Goal: Task Accomplishment & Management: Complete application form

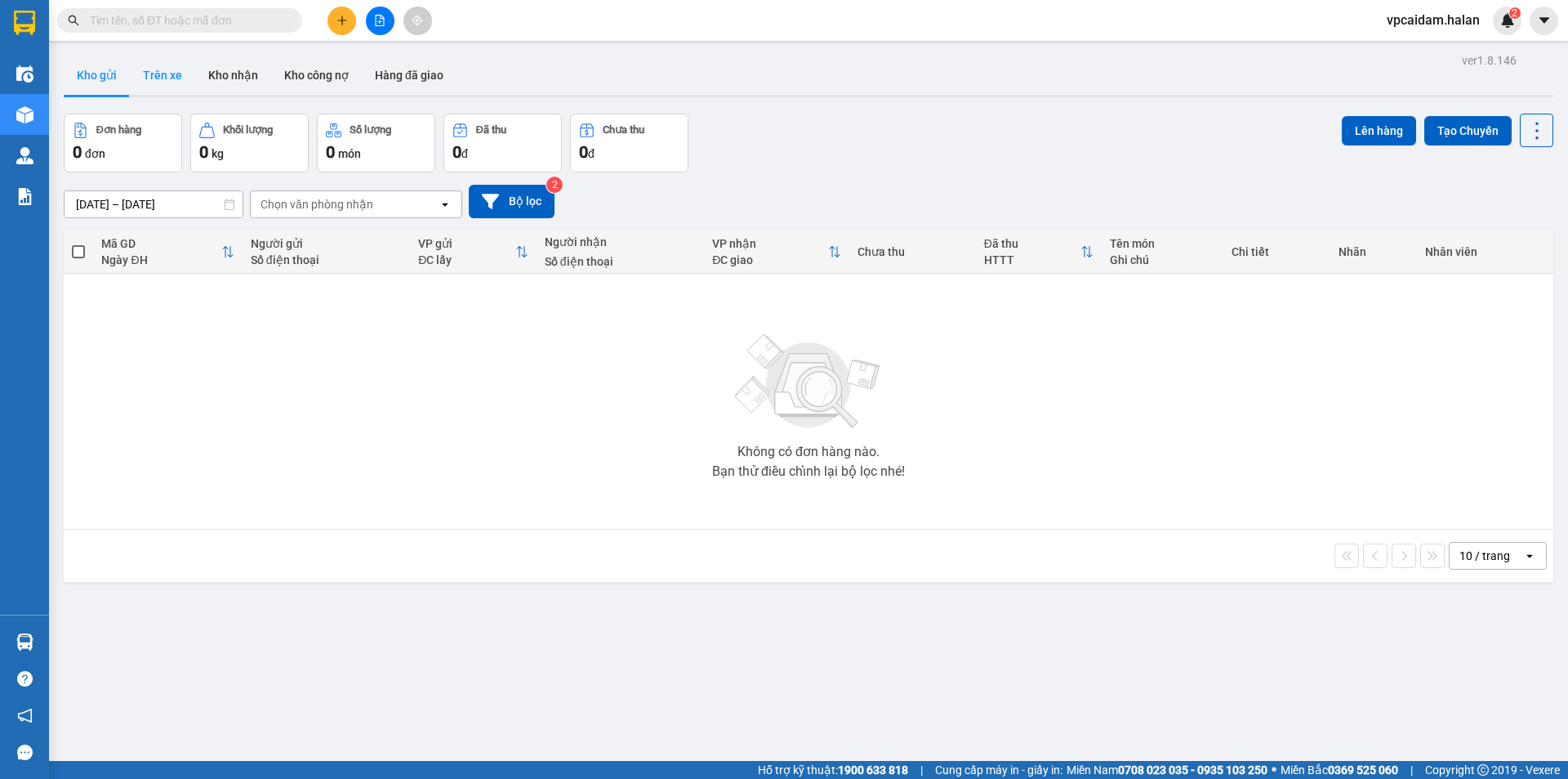
click at [151, 75] on button "Trên xe" at bounding box center [162, 75] width 65 height 39
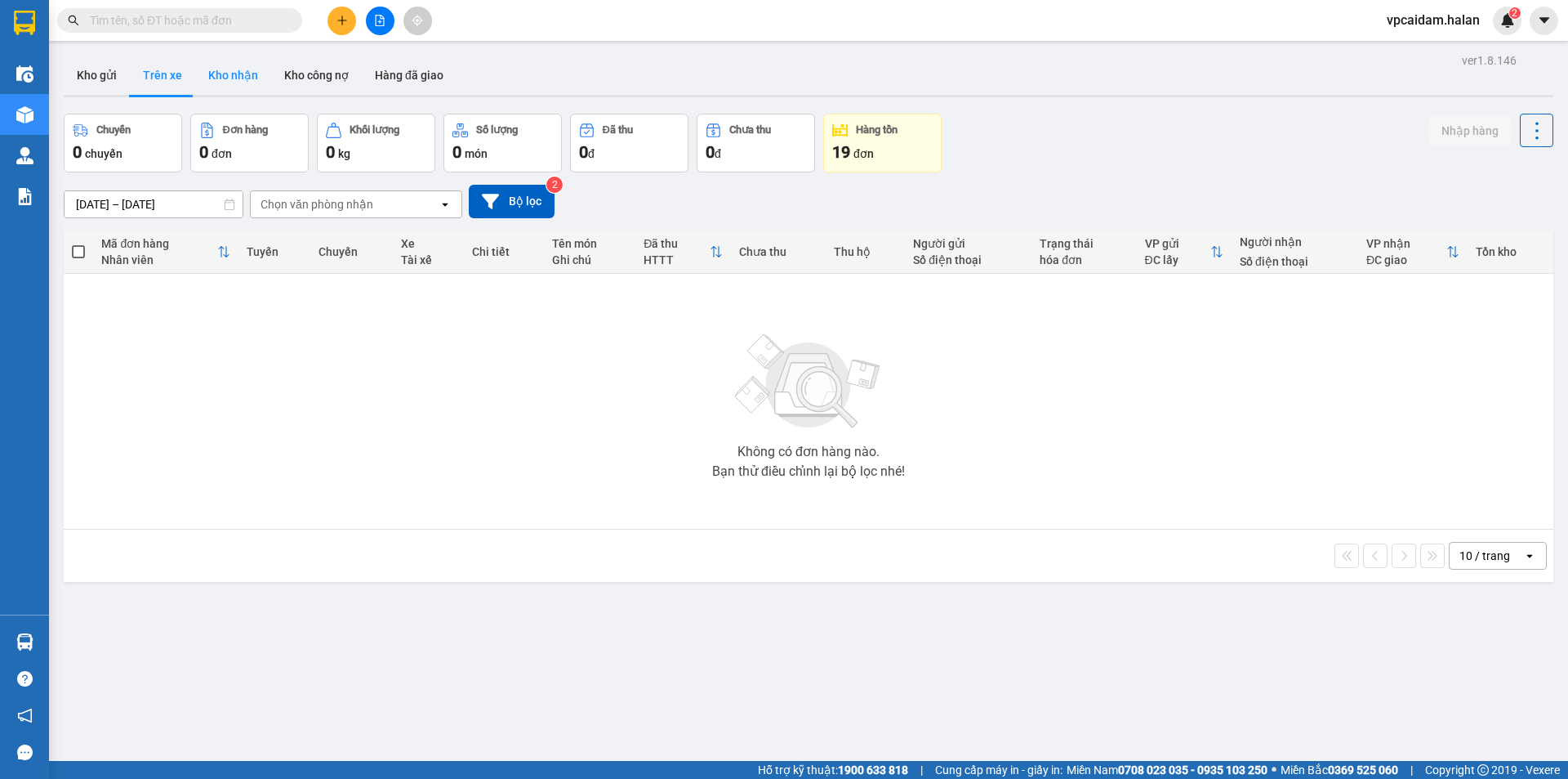
click at [228, 77] on button "Kho nhận" at bounding box center [233, 75] width 76 height 39
type input "[DATE] – [DATE]"
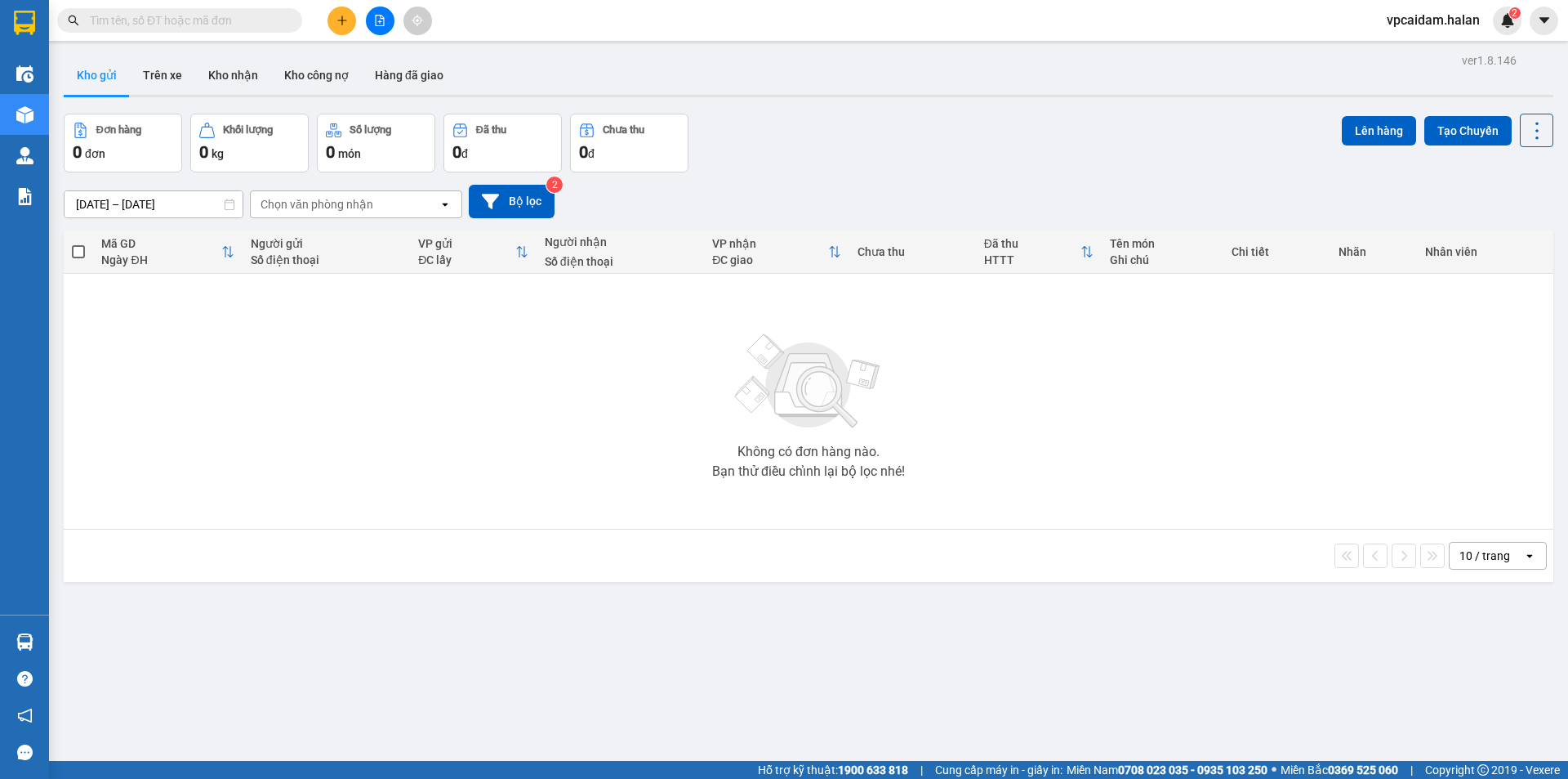
drag, startPoint x: 235, startPoint y: 369, endPoint x: 106, endPoint y: 71, distance: 324.7
click at [235, 369] on div "Không có đơn hàng nào. Bạn thử điều chỉnh lại bộ lọc nhé!" at bounding box center [808, 401] width 1473 height 245
click at [156, 75] on button "Trên xe" at bounding box center [162, 75] width 65 height 39
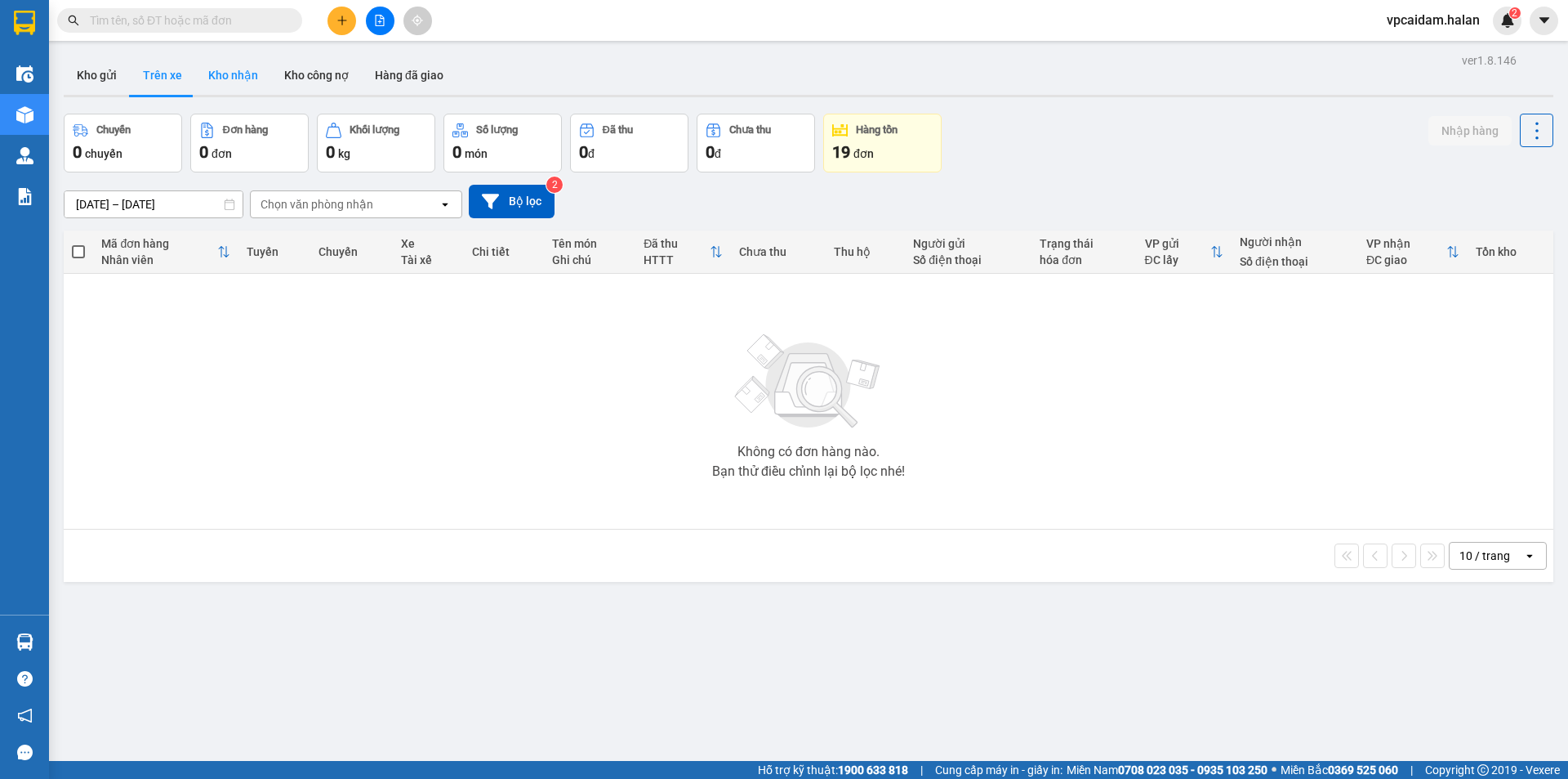
click at [219, 84] on button "Kho nhận" at bounding box center [233, 75] width 76 height 39
type input "[DATE] – [DATE]"
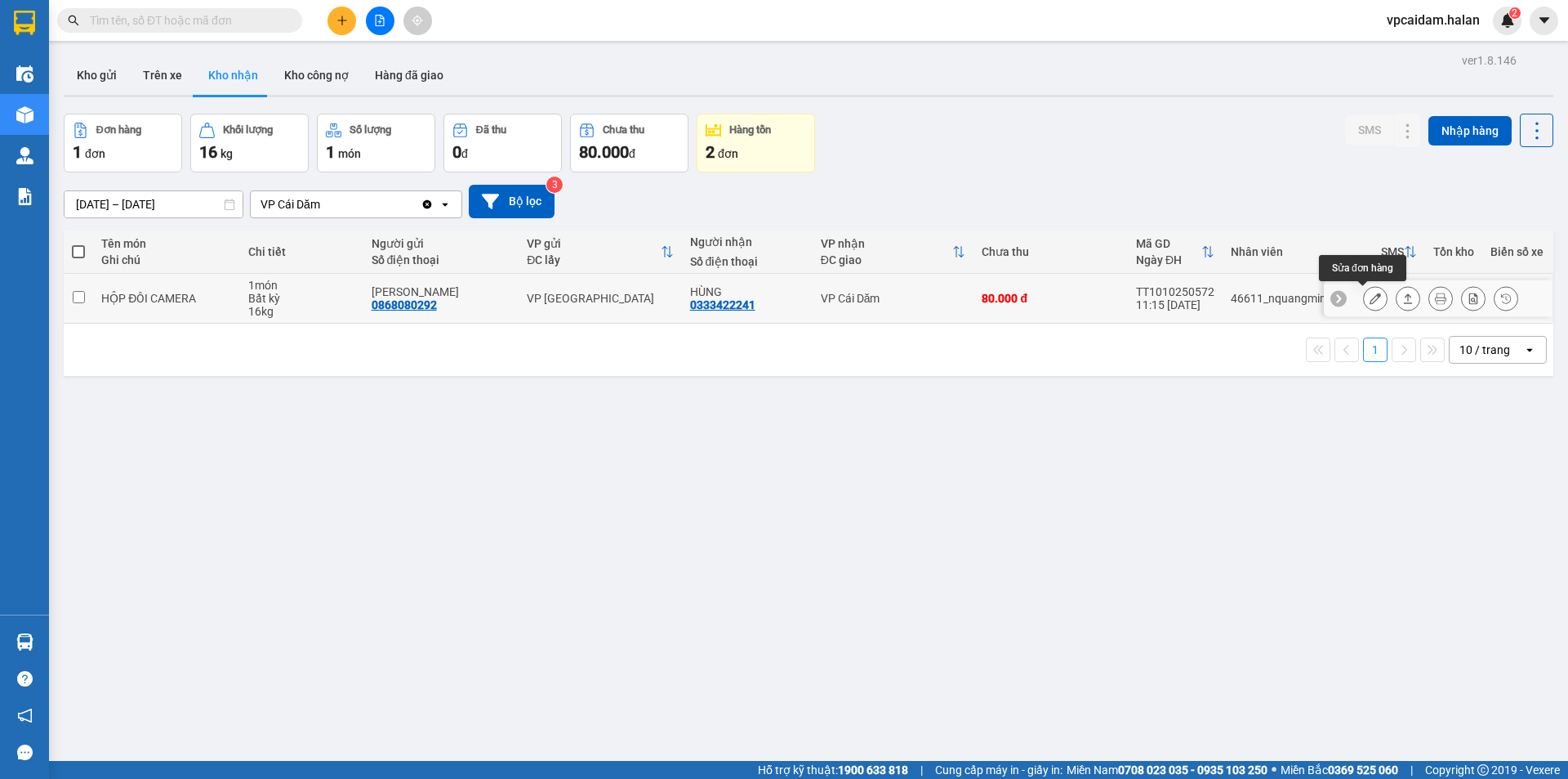
click at [1369, 295] on icon at bounding box center [1375, 298] width 11 height 11
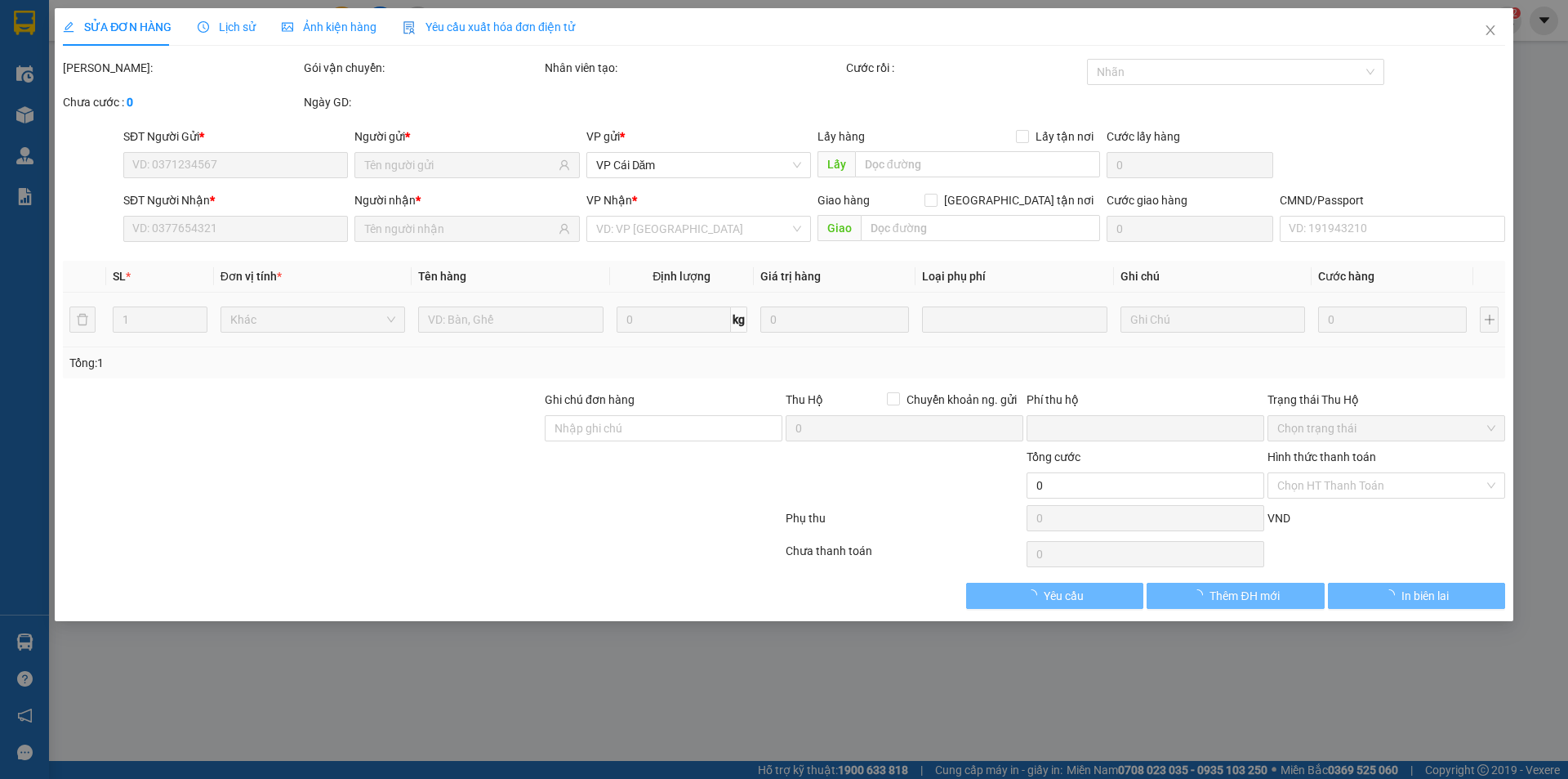
type input "0868080292"
type input "[PERSON_NAME]"
type input "0333422241"
type input "HÙNG"
type input "0"
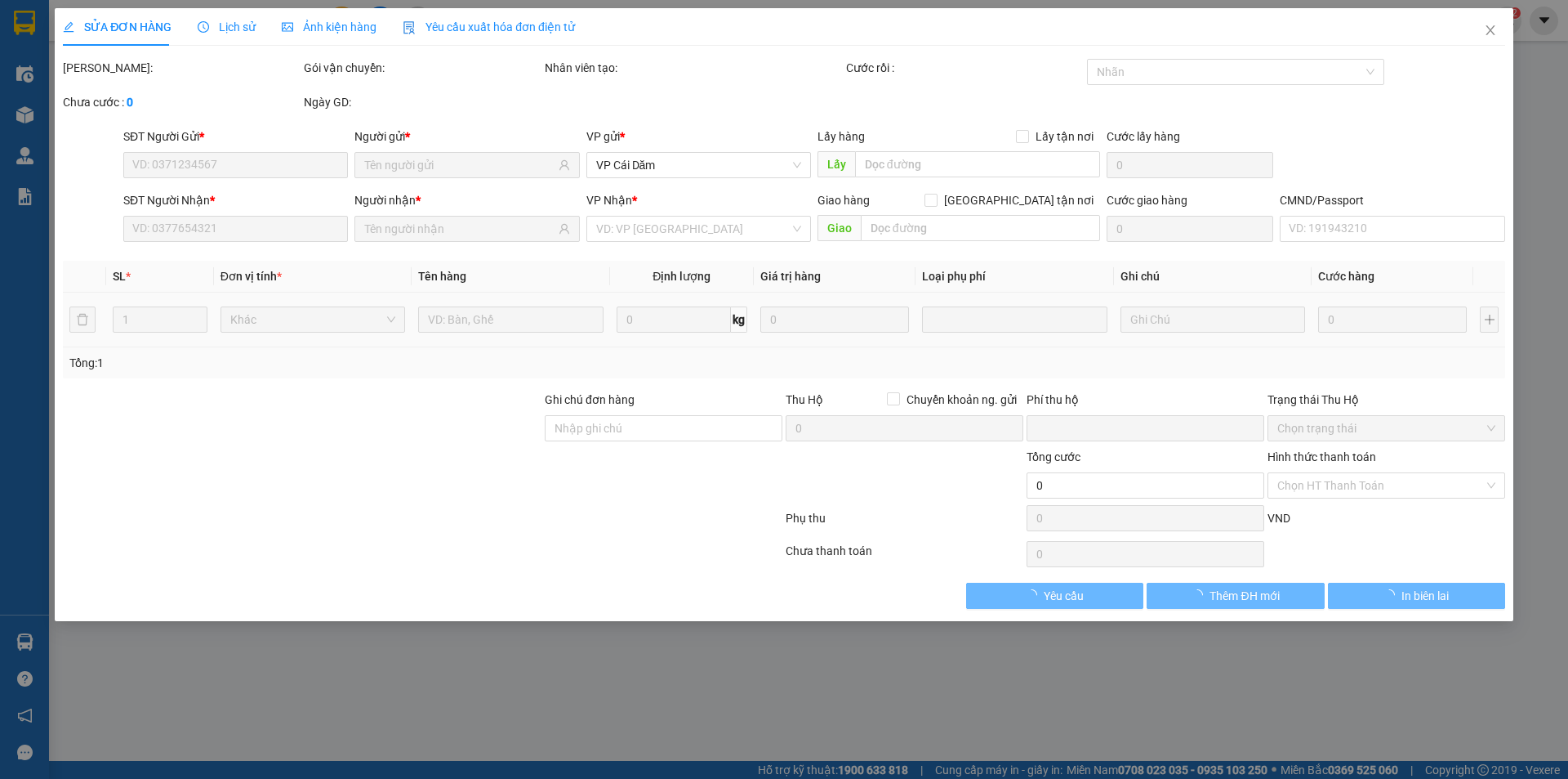
type input "80.000"
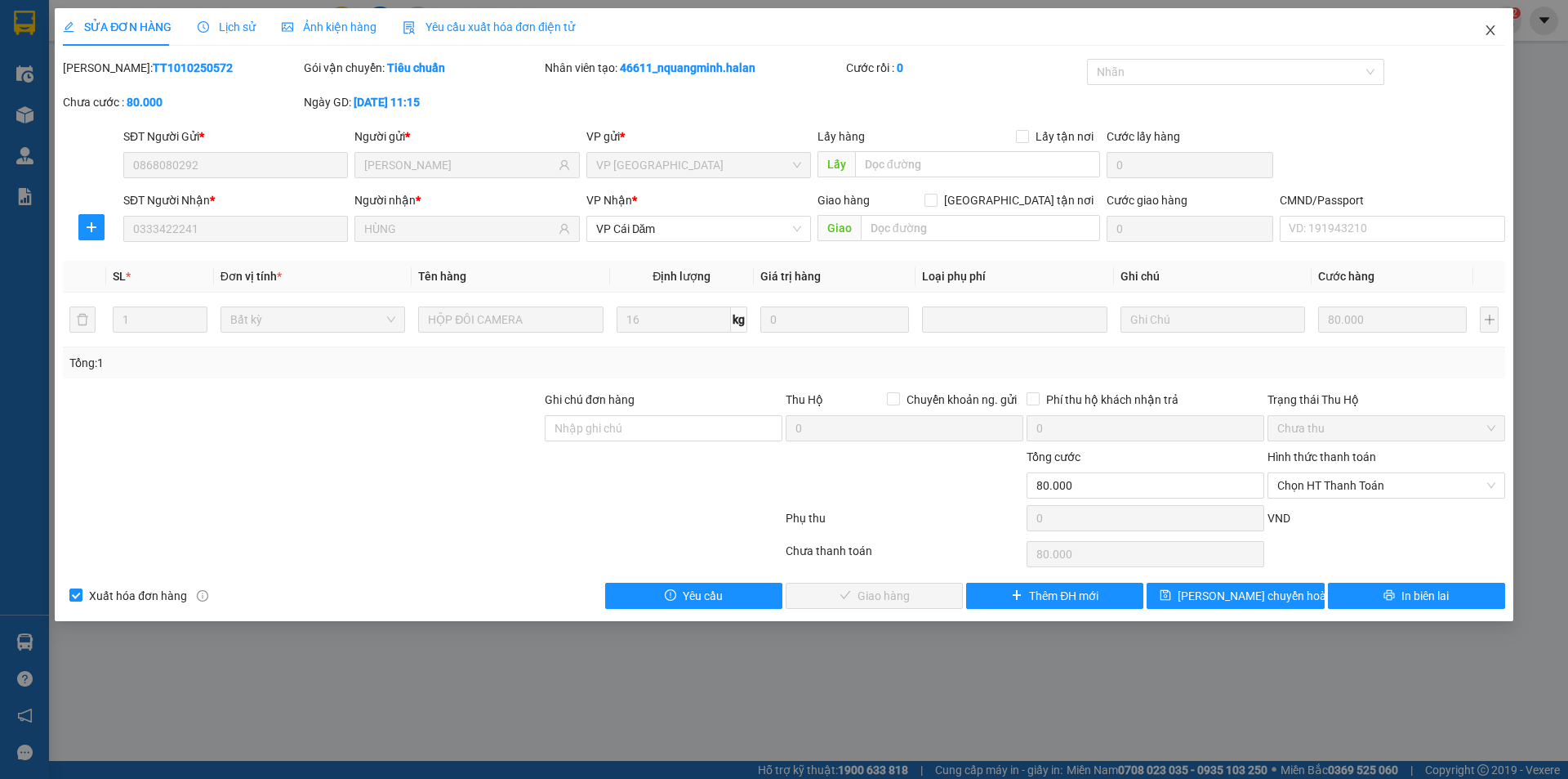
click at [1487, 32] on icon "close" at bounding box center [1490, 29] width 13 height 13
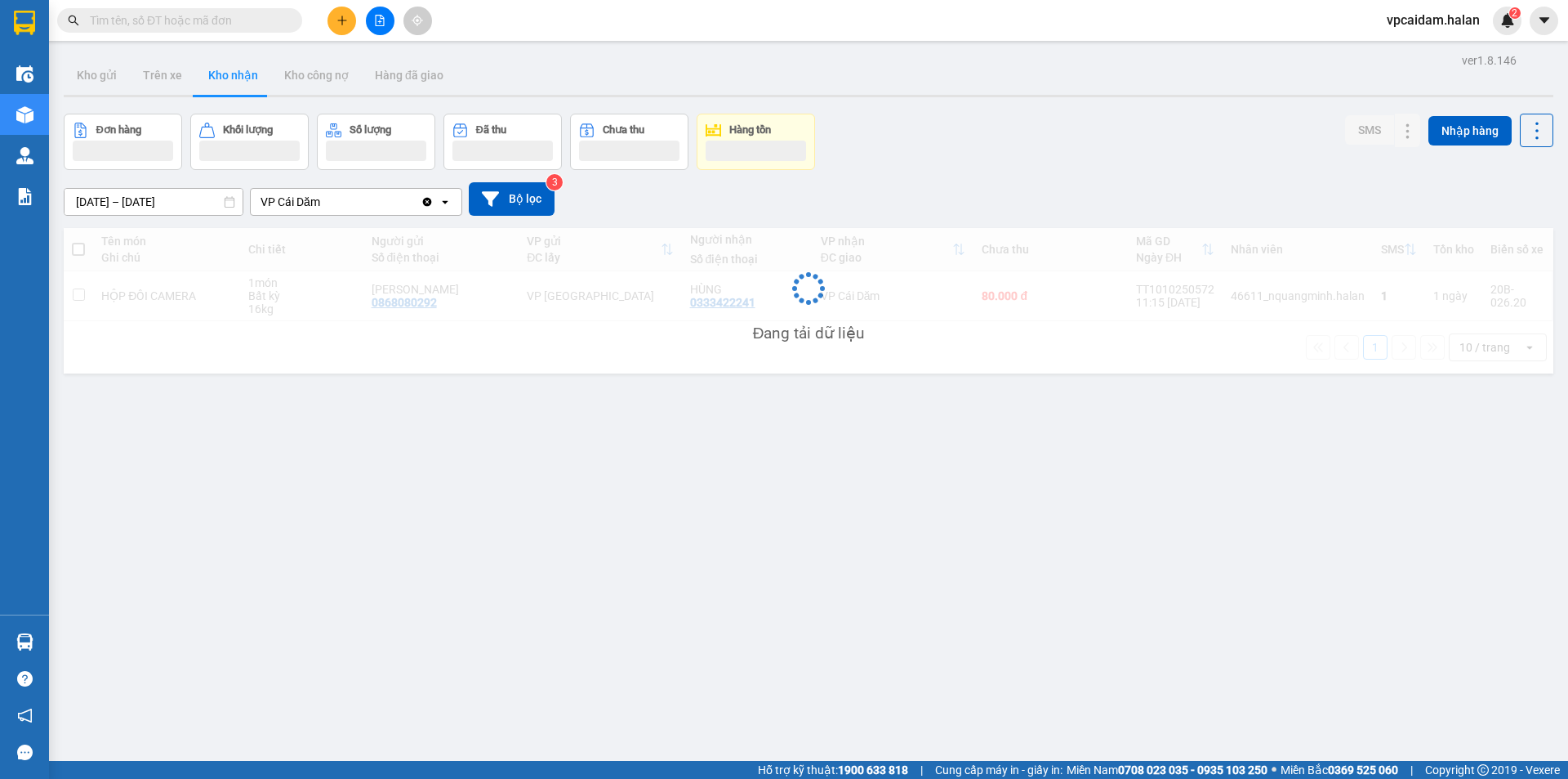
click at [1493, 35] on div "vpcaidam.halan 2" at bounding box center [1447, 21] width 147 height 29
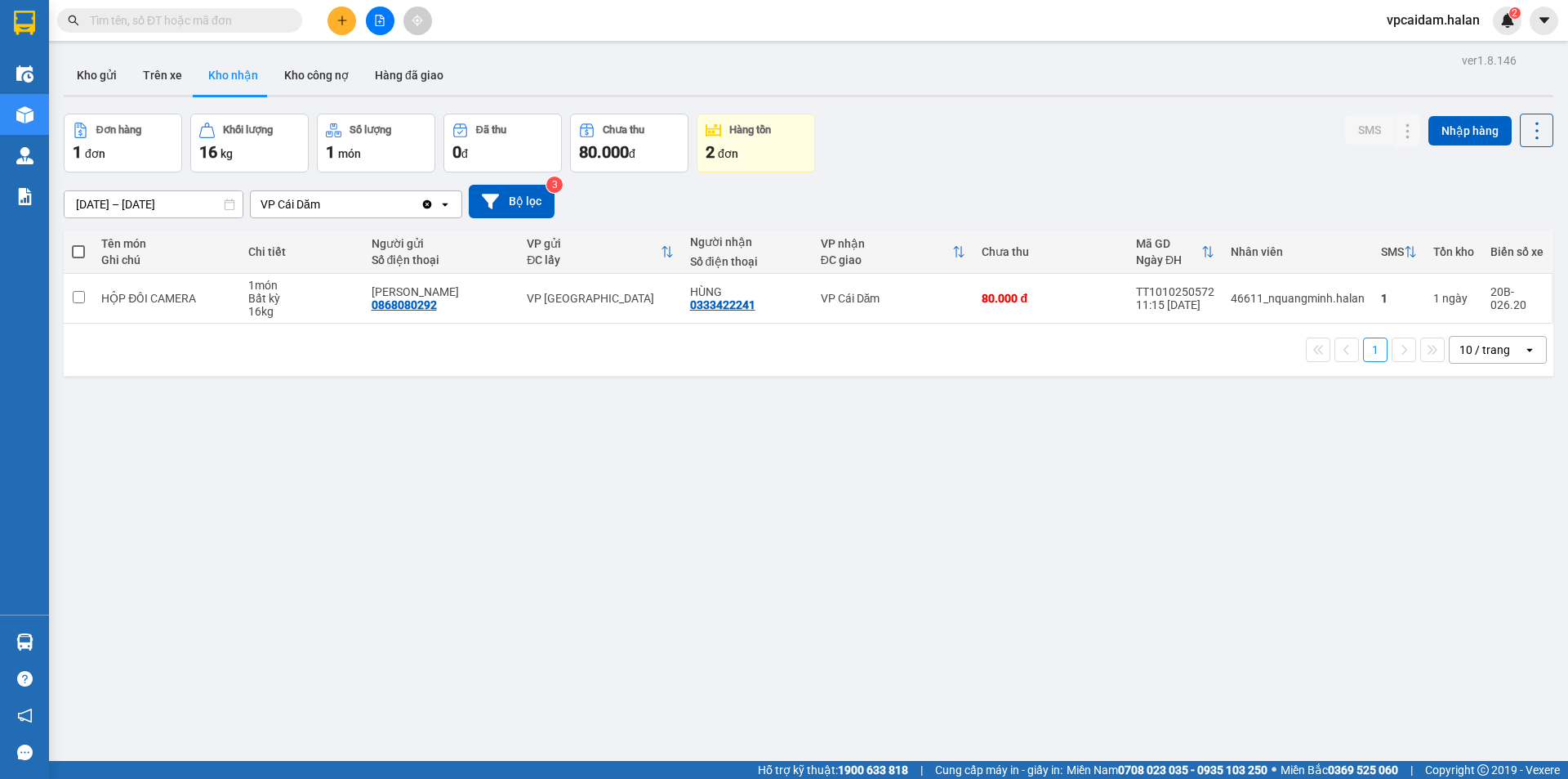
click at [150, 470] on div "ver 1.8.146 Kho gửi Trên xe Kho nhận Kho công nợ Hàng đã giao Đơn hàng 1 đơn Kh…" at bounding box center [808, 439] width 1503 height 779
click at [196, 532] on div "ver 1.8.146 Kho gửi Trên xe Kho nhận Kho công nợ Hàng đã giao Đơn hàng 1 đơn Kh…" at bounding box center [808, 439] width 1503 height 779
click at [167, 67] on button "Trên xe" at bounding box center [162, 75] width 65 height 39
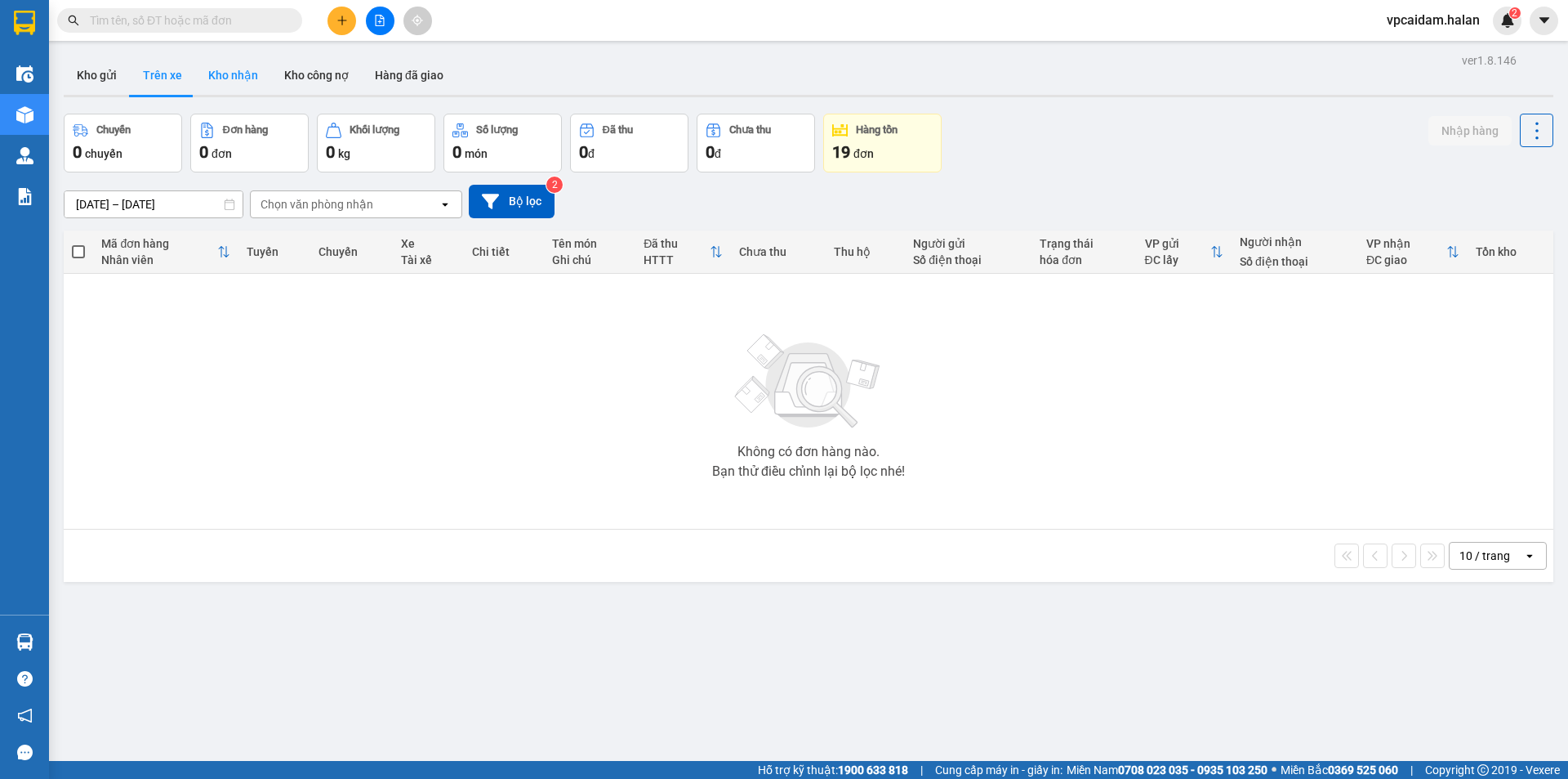
click at [221, 75] on button "Kho nhận" at bounding box center [233, 75] width 76 height 39
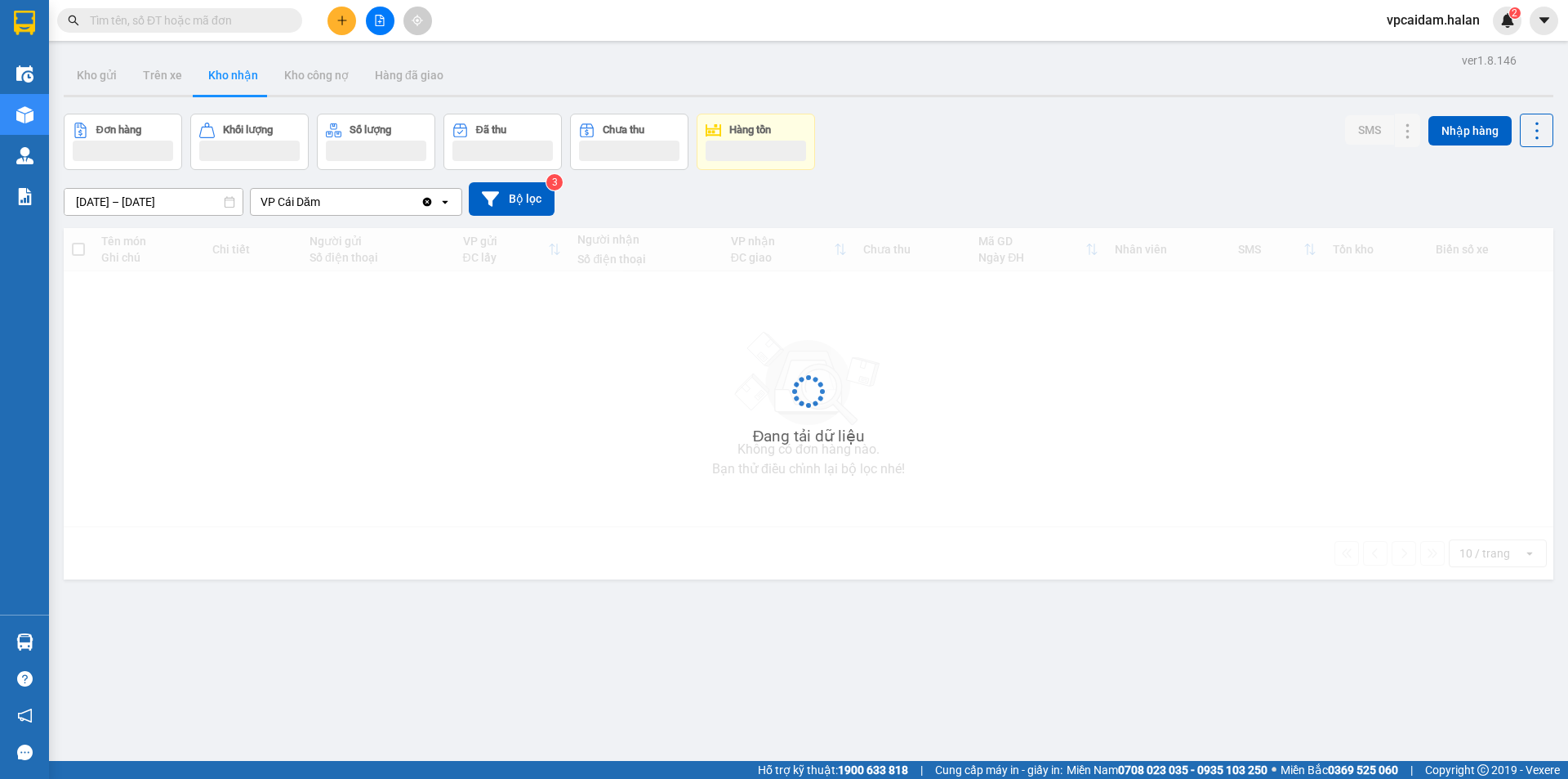
type input "[DATE] – [DATE]"
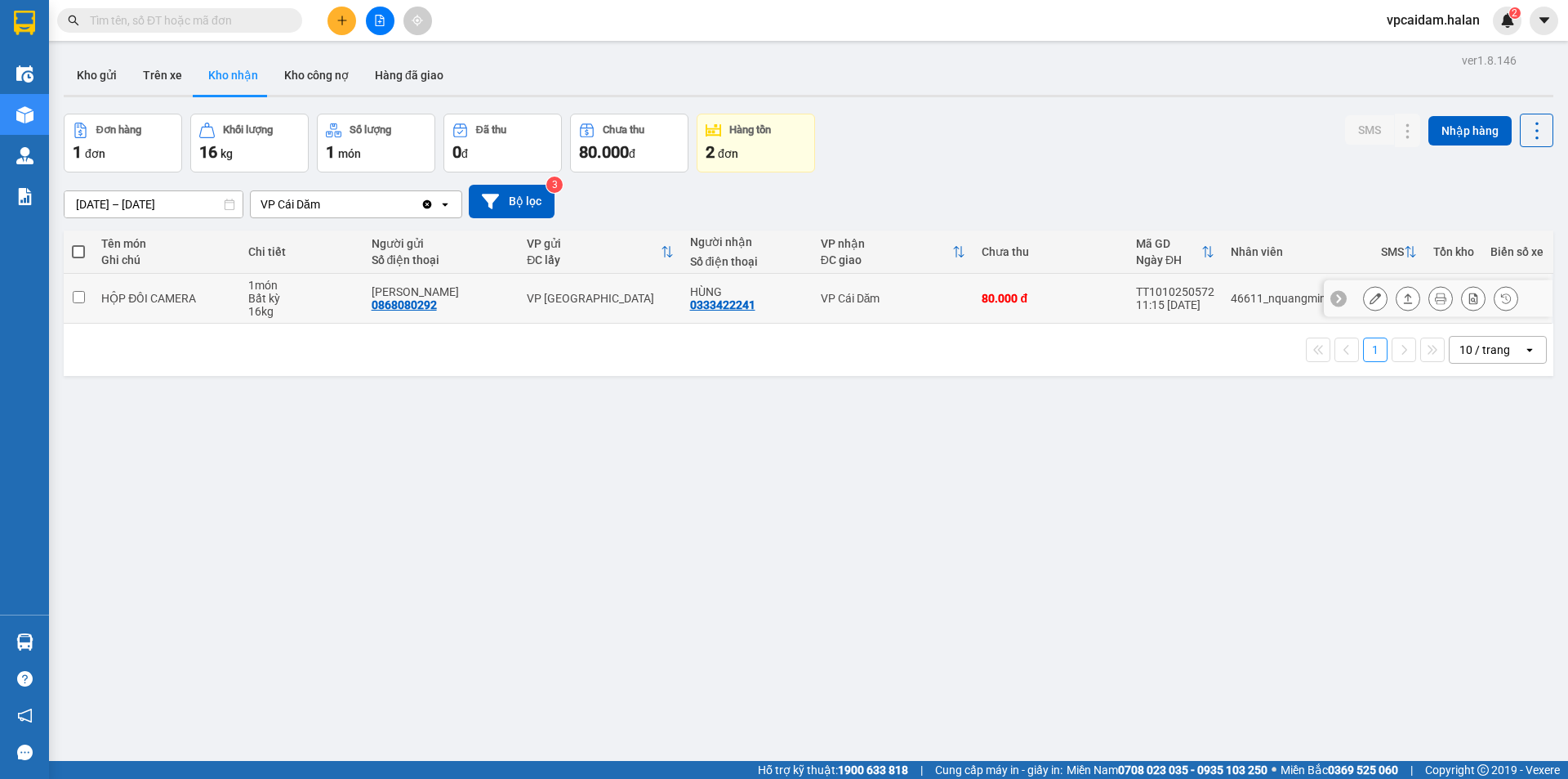
click at [1369, 300] on icon at bounding box center [1375, 298] width 11 height 11
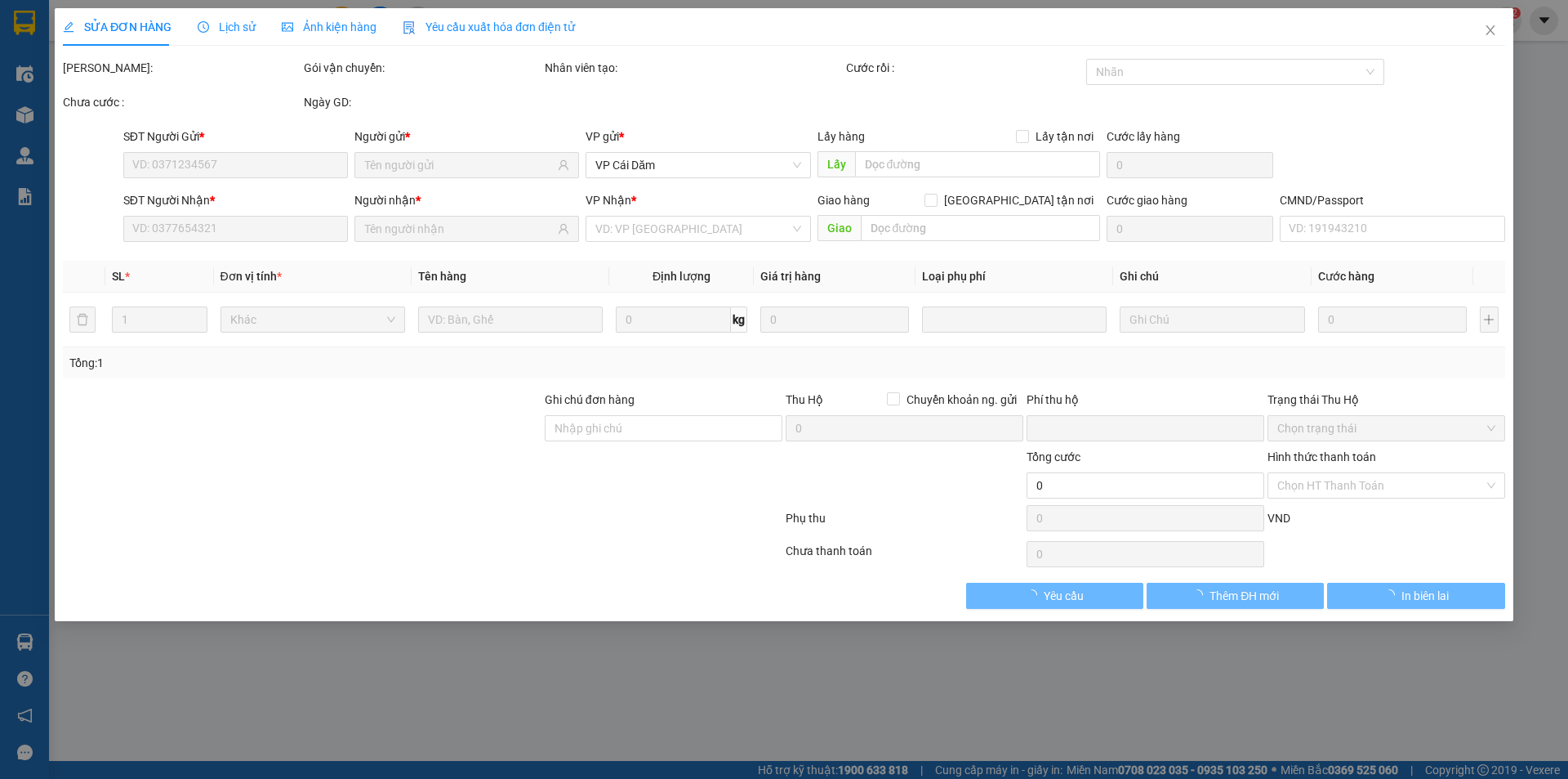
type input "0868080292"
type input "[PERSON_NAME]"
type input "0333422241"
type input "HÙNG"
type input "0"
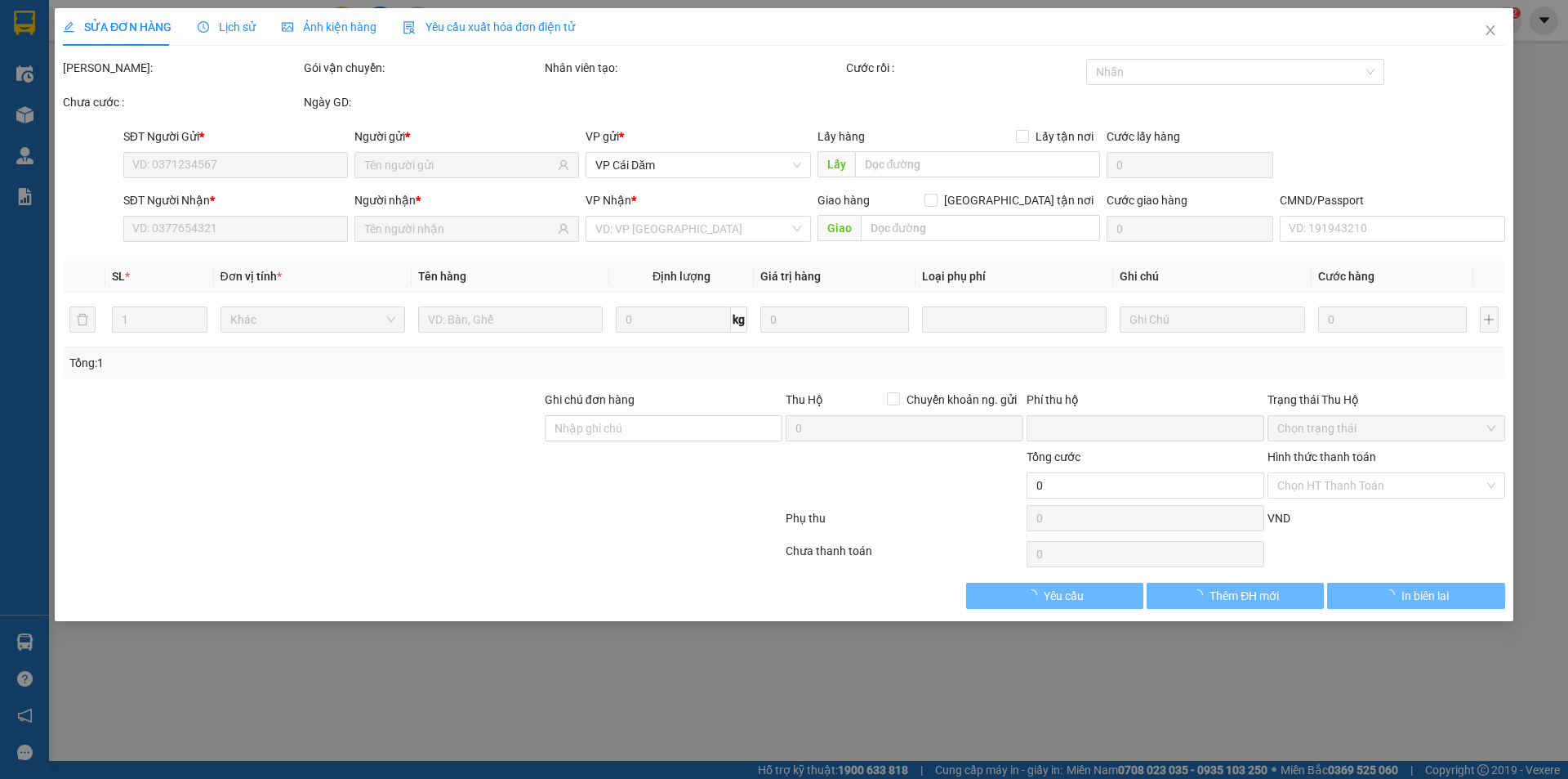
type input "80.000"
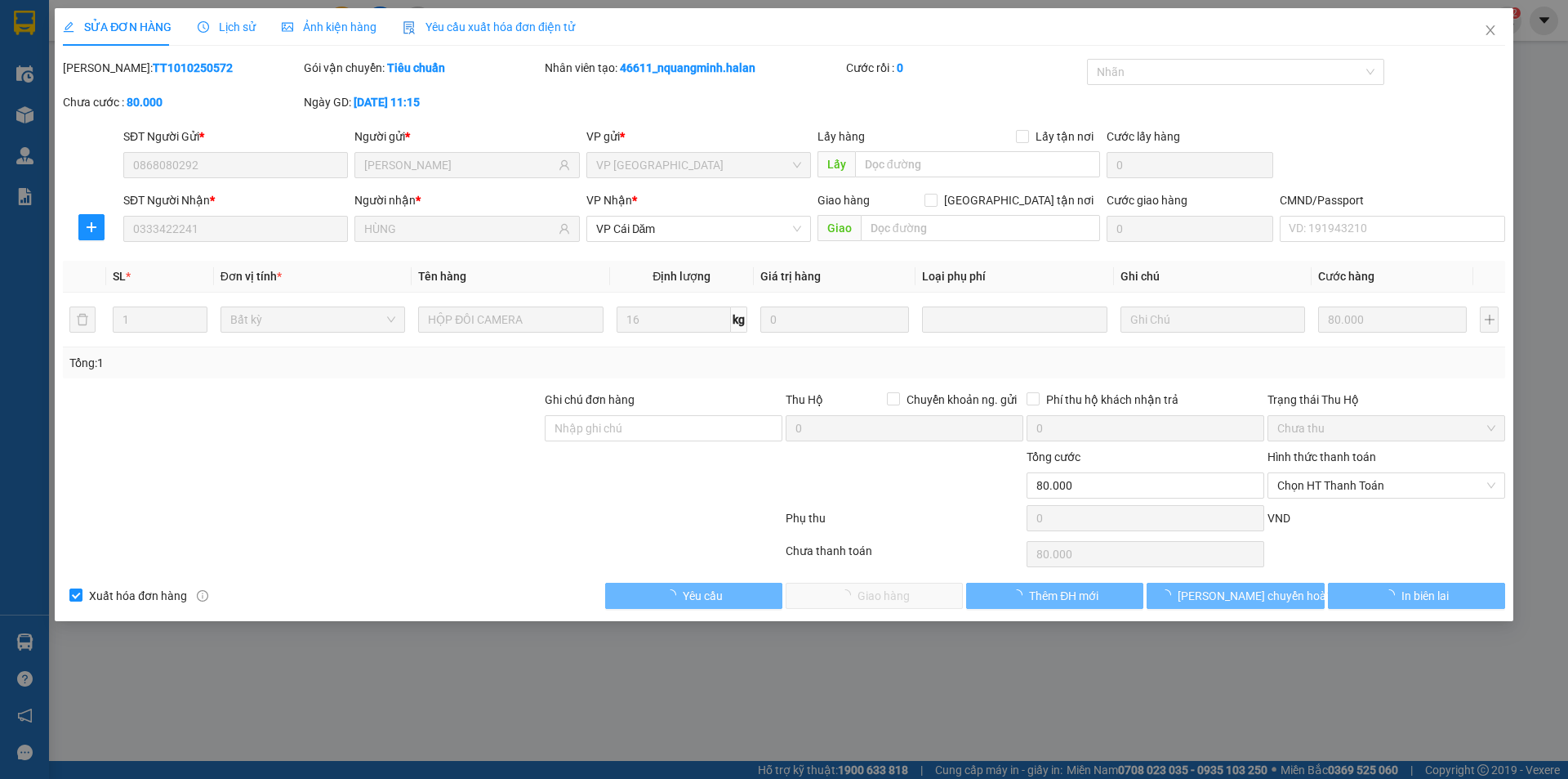
click at [1348, 489] on span "Chọn HT Thanh Toán" at bounding box center [1386, 485] width 218 height 24
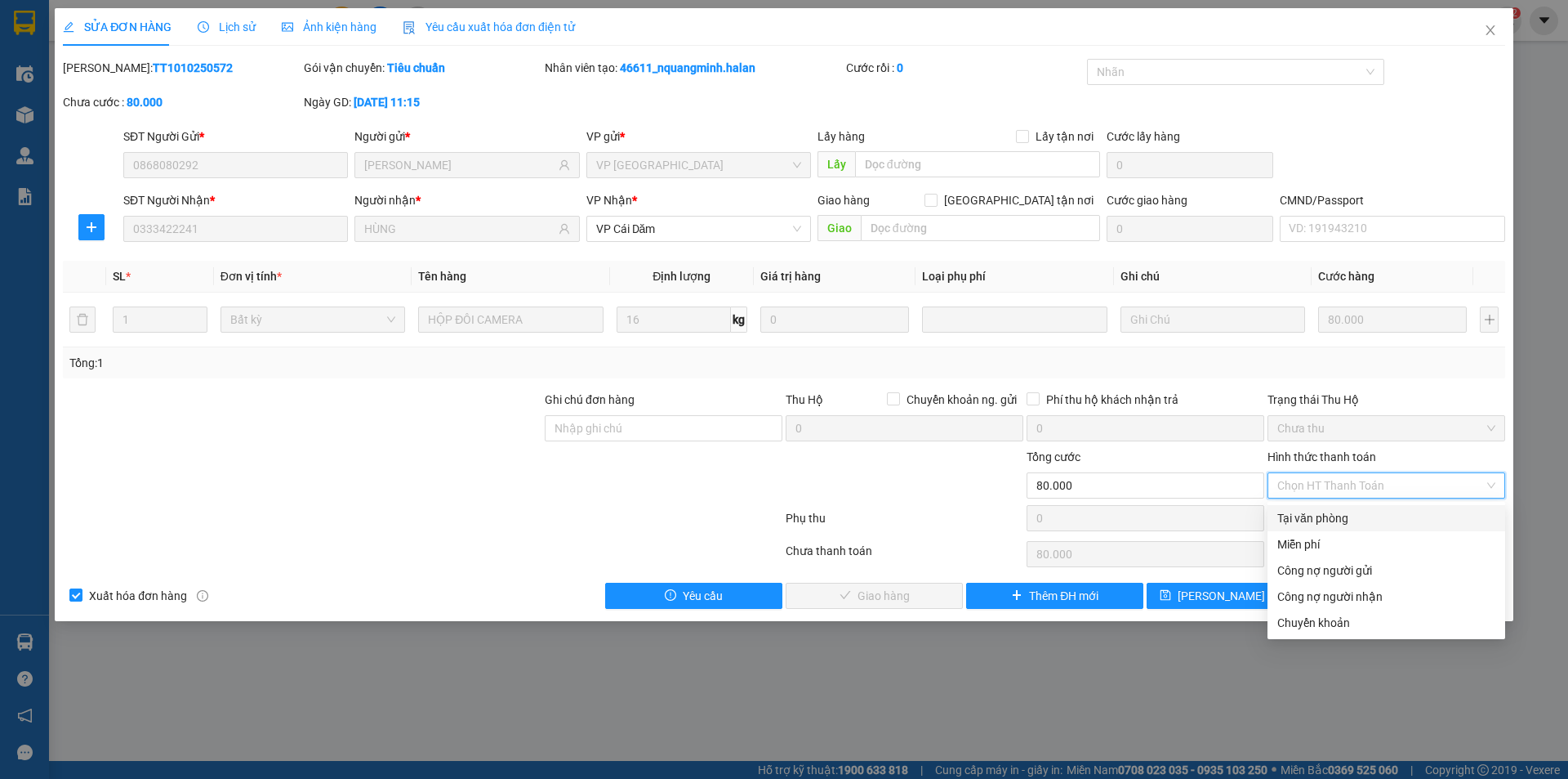
click at [1332, 517] on div "Tại văn phòng" at bounding box center [1386, 518] width 218 height 18
click at [1310, 517] on div "VND" at bounding box center [1387, 523] width 241 height 29
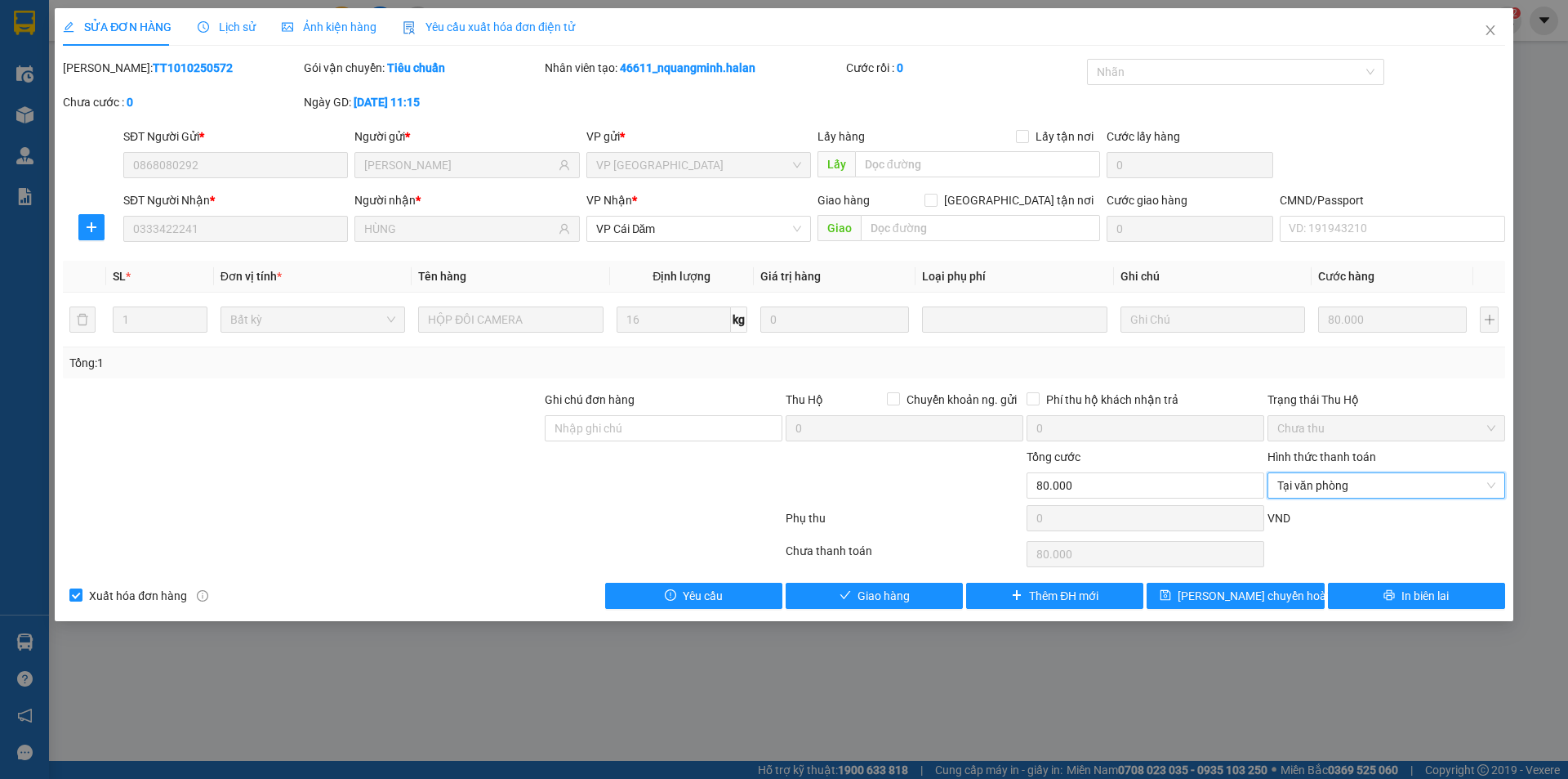
type input "0"
click at [1495, 30] on icon "close" at bounding box center [1490, 29] width 13 height 13
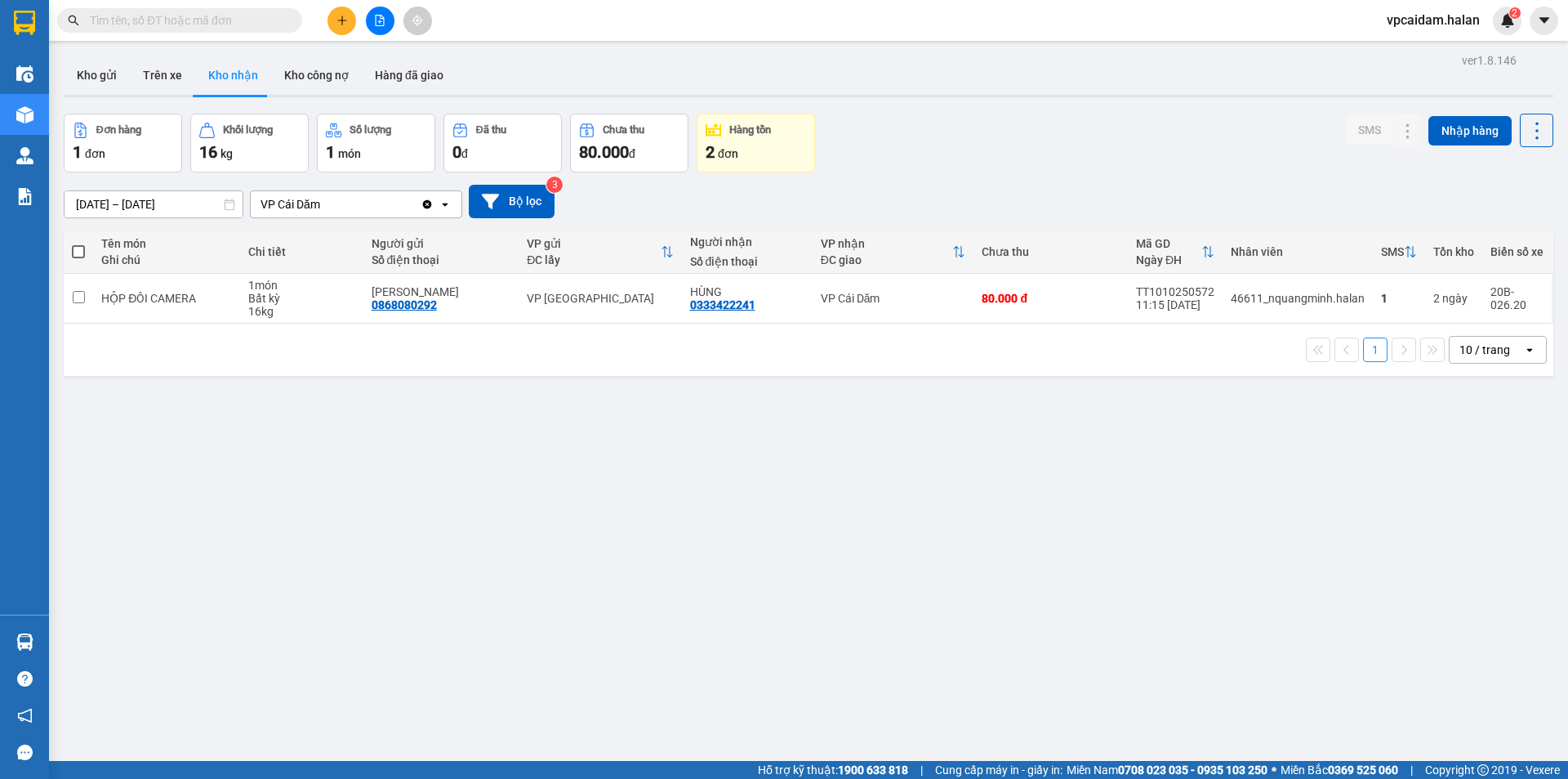
drag, startPoint x: 186, startPoint y: 552, endPoint x: 158, endPoint y: 738, distance: 188.1
click at [186, 552] on div "ver 1.8.146 Kho gửi Trên xe Kho nhận Kho công nợ Hàng đã giao Đơn hàng 1 đơn Kh…" at bounding box center [808, 439] width 1503 height 779
click at [163, 71] on button "Trên xe" at bounding box center [162, 75] width 65 height 39
type input "[DATE] – [DATE]"
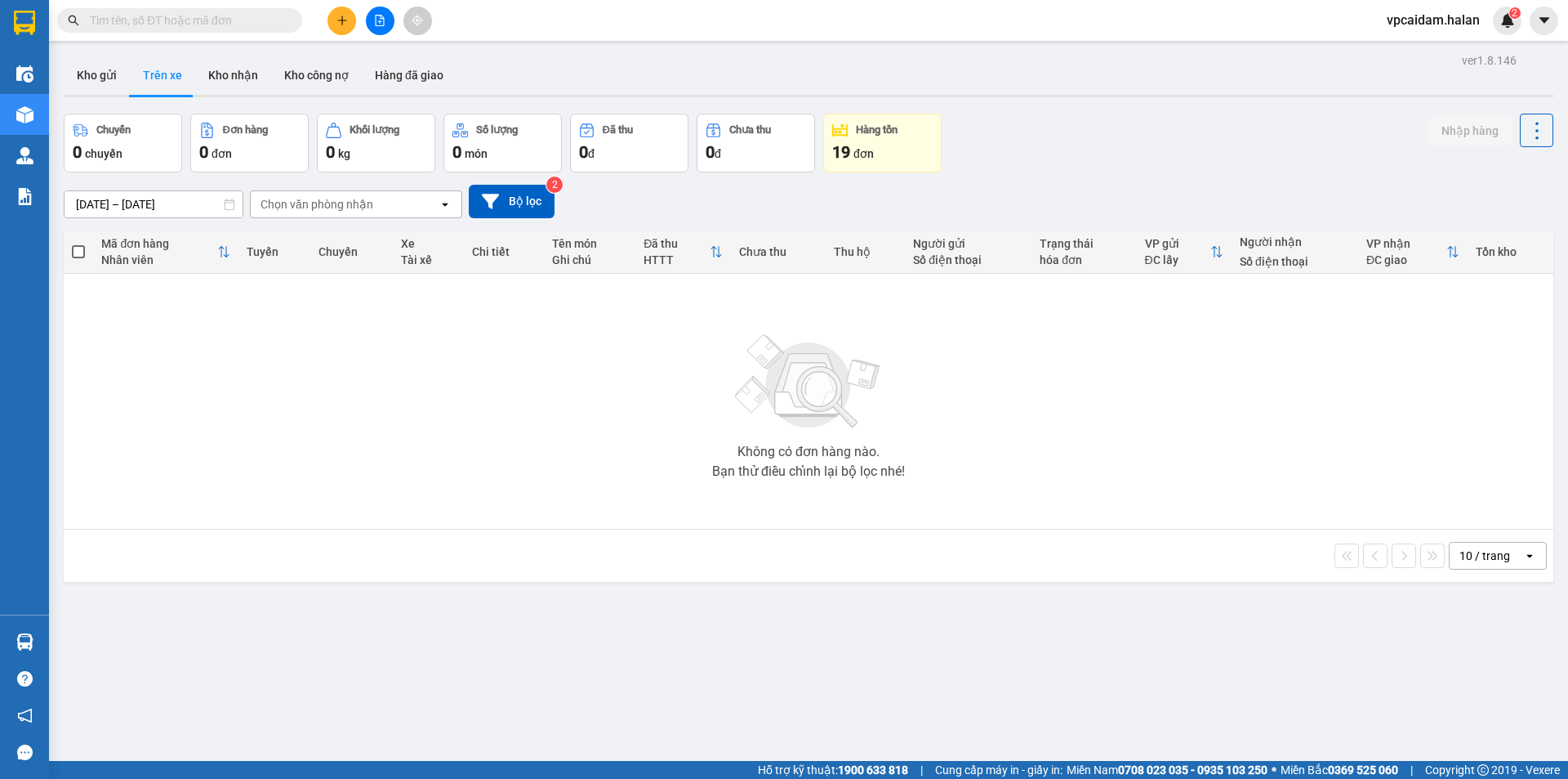
click at [350, 24] on button at bounding box center [342, 21] width 29 height 29
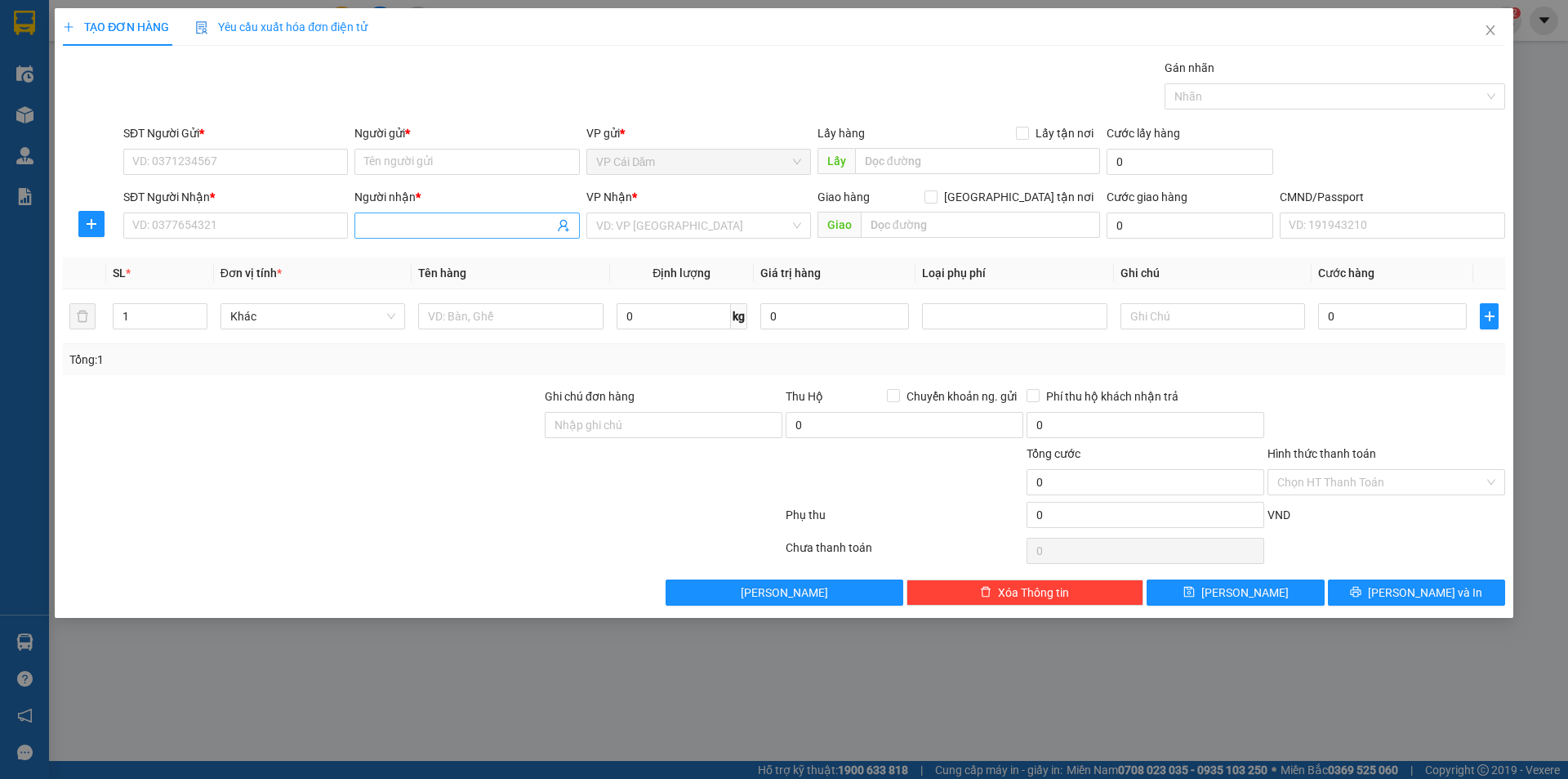
click at [459, 221] on input "Người nhận *" at bounding box center [459, 226] width 189 height 18
click at [266, 158] on input "SĐT Người Gửi *" at bounding box center [235, 161] width 225 height 26
click at [417, 161] on input "Người gửi *" at bounding box center [467, 161] width 225 height 26
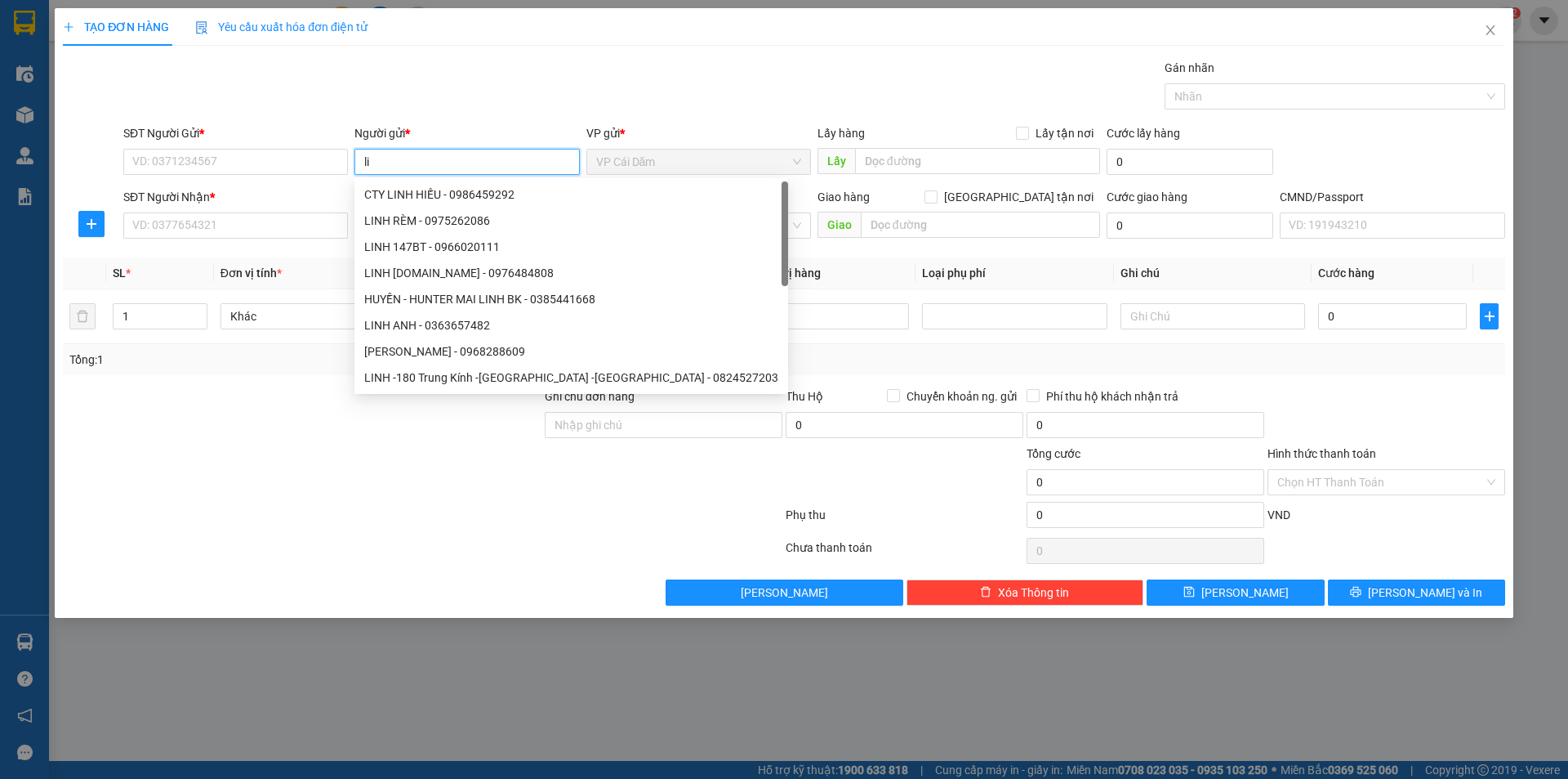
type input "l"
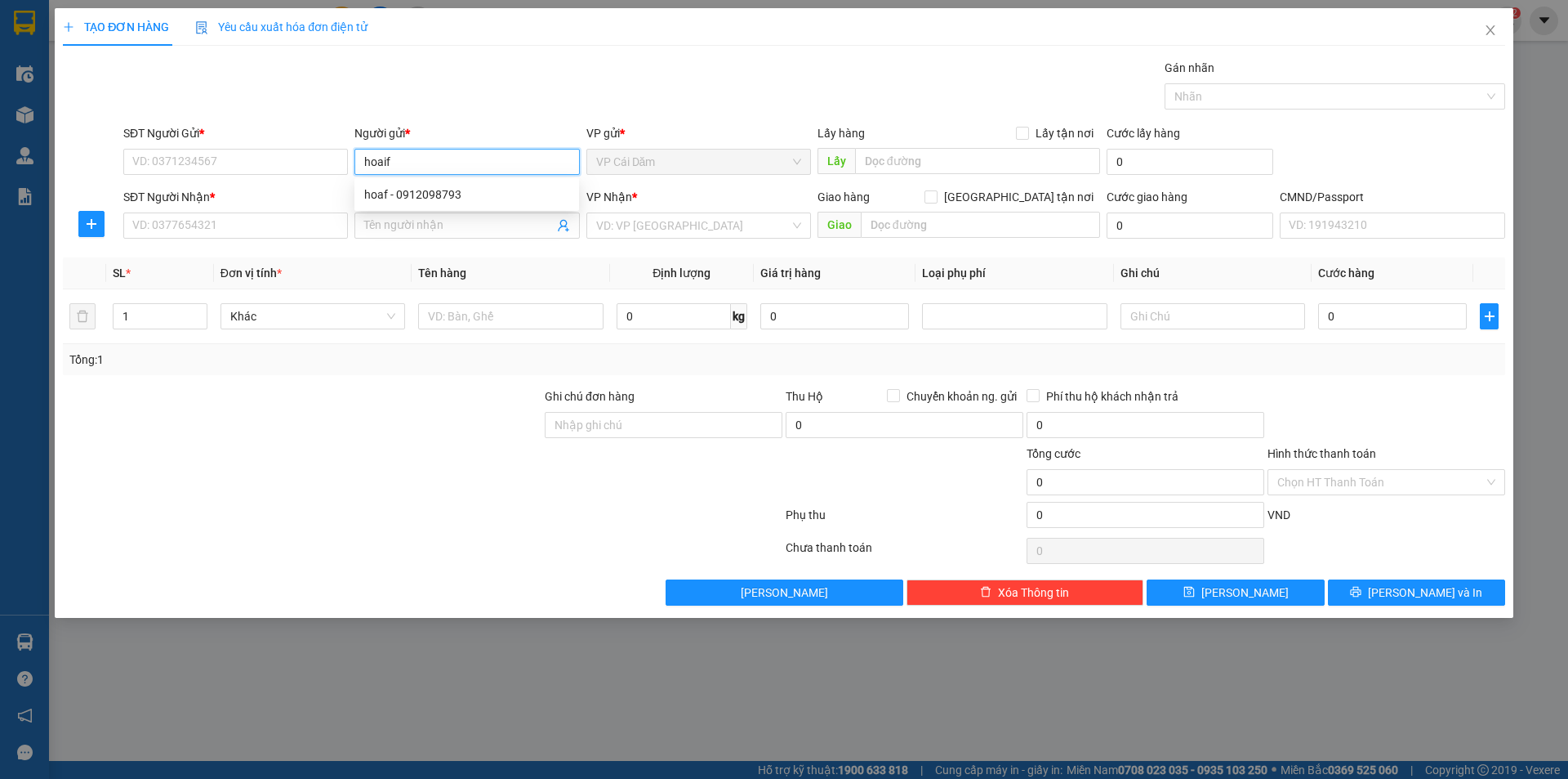
type input "hoaif"
drag, startPoint x: 424, startPoint y: 160, endPoint x: 304, endPoint y: 156, distance: 120.1
click at [304, 156] on div "SĐT Người Gửi * VD: 0371234567 Người gửi * hoaif hoaif VP gửi * VP Cái Dăm Lấy …" at bounding box center [813, 153] width 1388 height 57
type input "hoài"
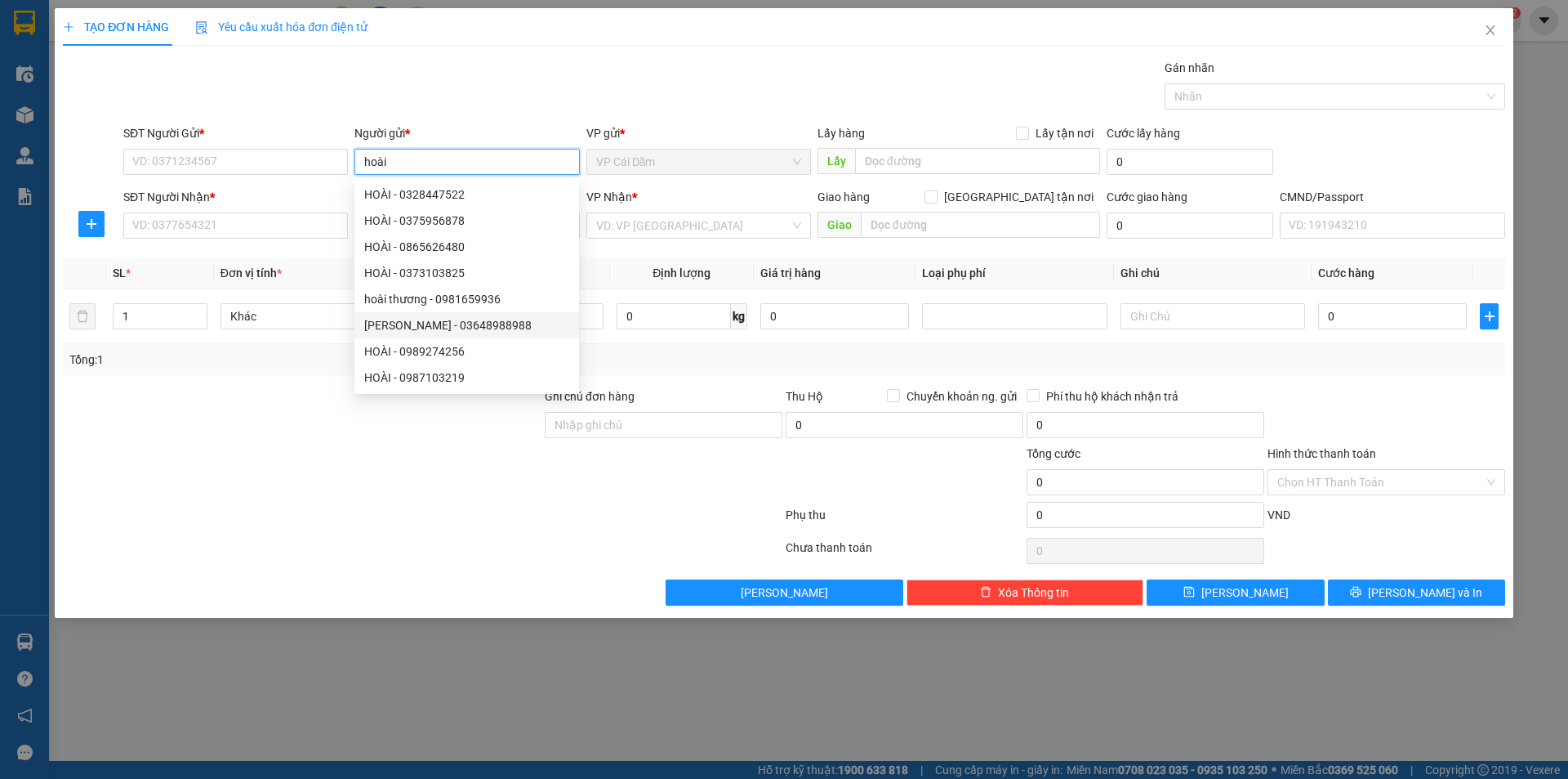
click at [481, 331] on div "[PERSON_NAME] - 03648988988" at bounding box center [467, 324] width 205 height 18
type input "03648988988"
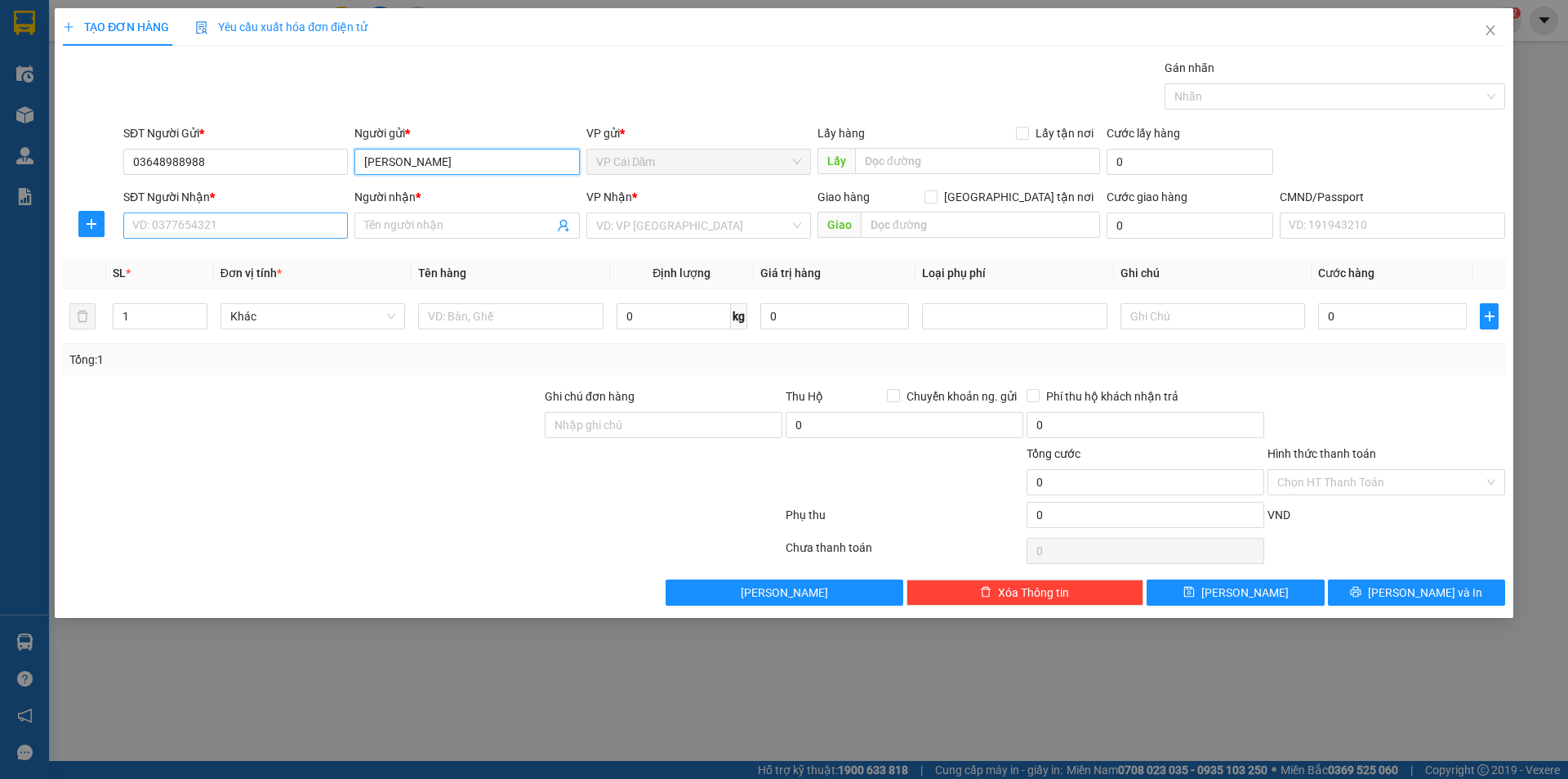
type input "[PERSON_NAME]"
click at [147, 219] on input "SĐT Người Nhận *" at bounding box center [235, 226] width 225 height 26
click at [231, 230] on input "SĐT Người Nhận *" at bounding box center [235, 226] width 225 height 26
click at [328, 232] on input "0398085555" at bounding box center [235, 226] width 225 height 26
type input "0398085555"
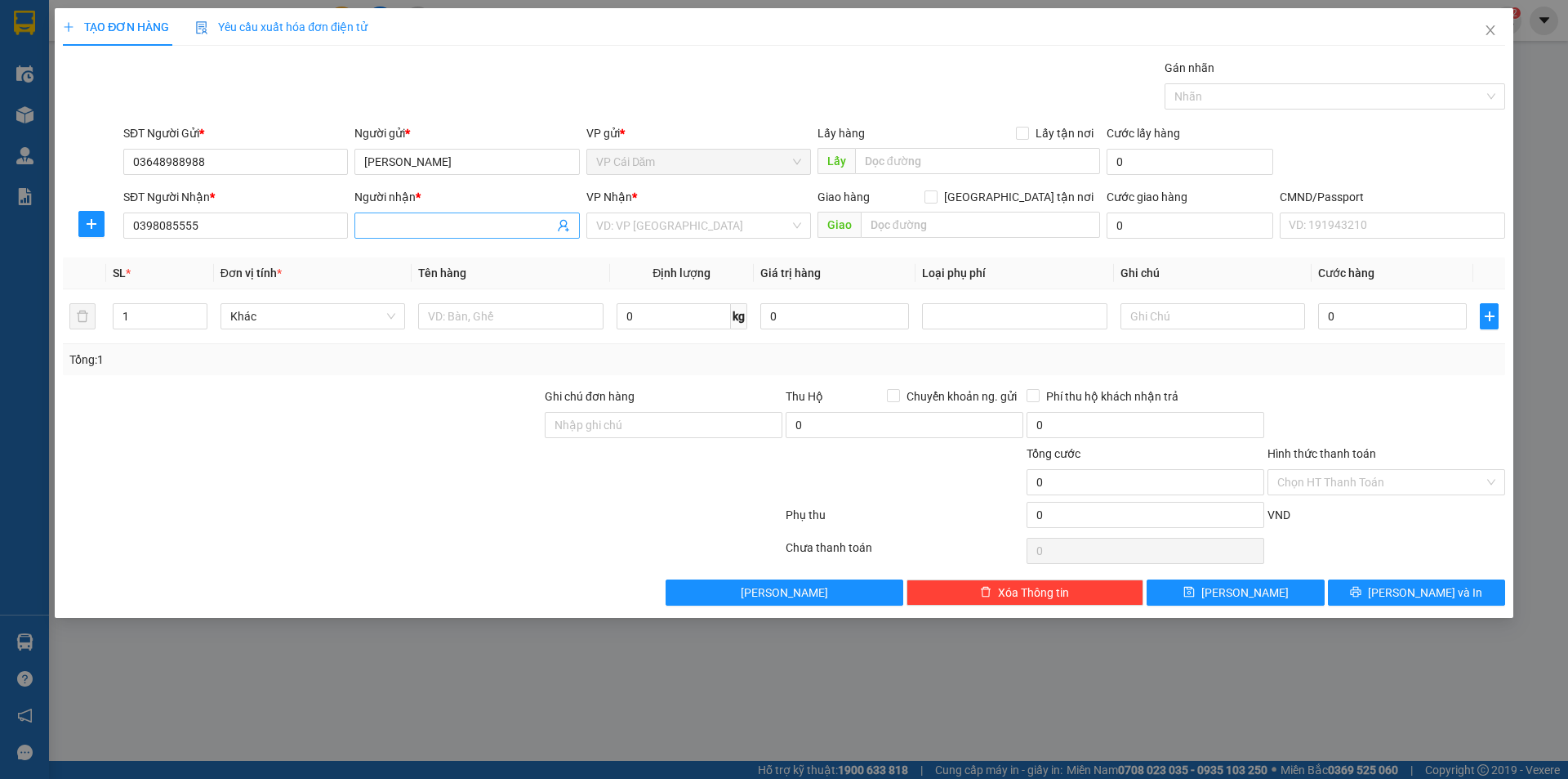
click at [449, 225] on input "Người nhận *" at bounding box center [459, 226] width 189 height 18
type input "my hà"
click at [194, 253] on div "Transit Pickup Surcharge Ids Transit Deliver Surcharge Ids Transit Deliver Surc…" at bounding box center [784, 332] width 1442 height 547
click at [490, 317] on input "text" at bounding box center [510, 316] width 185 height 26
type input "bọc đen hộp giày"
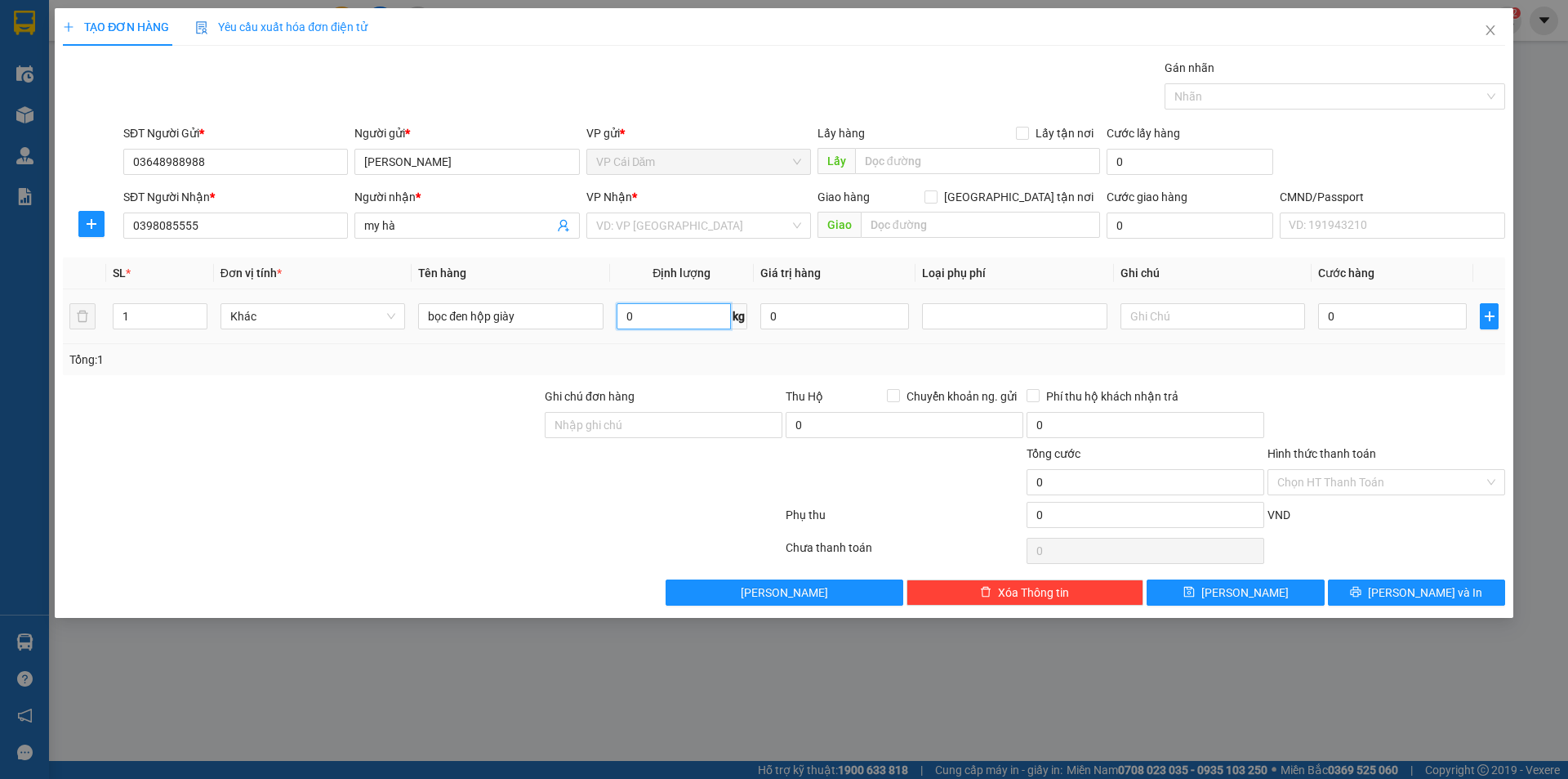
click at [647, 309] on input "0" at bounding box center [674, 316] width 114 height 26
type input "0.5"
click at [760, 226] on input "search" at bounding box center [692, 226] width 193 height 24
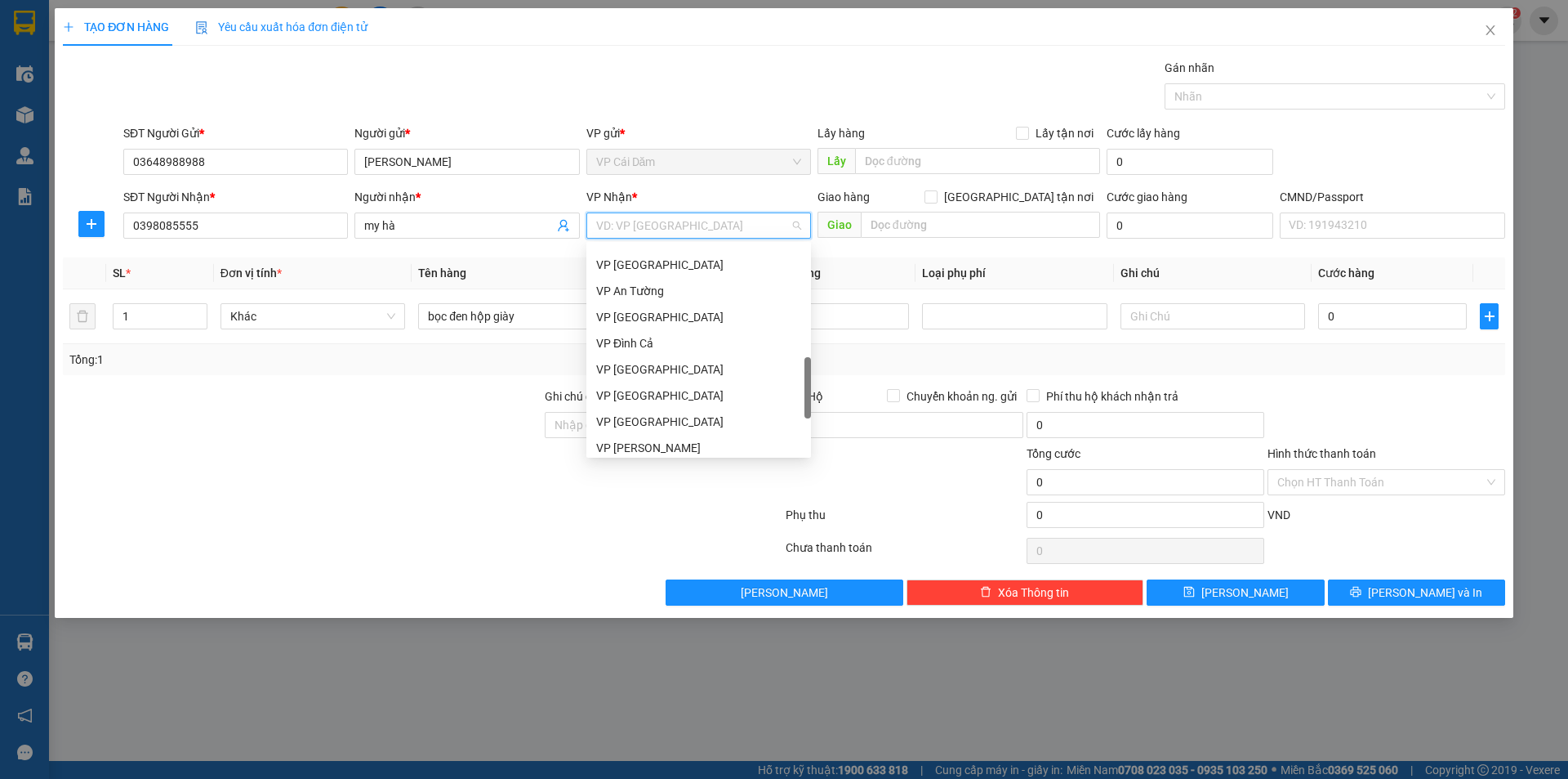
scroll to position [653, 0]
click at [670, 225] on input "search" at bounding box center [692, 226] width 193 height 24
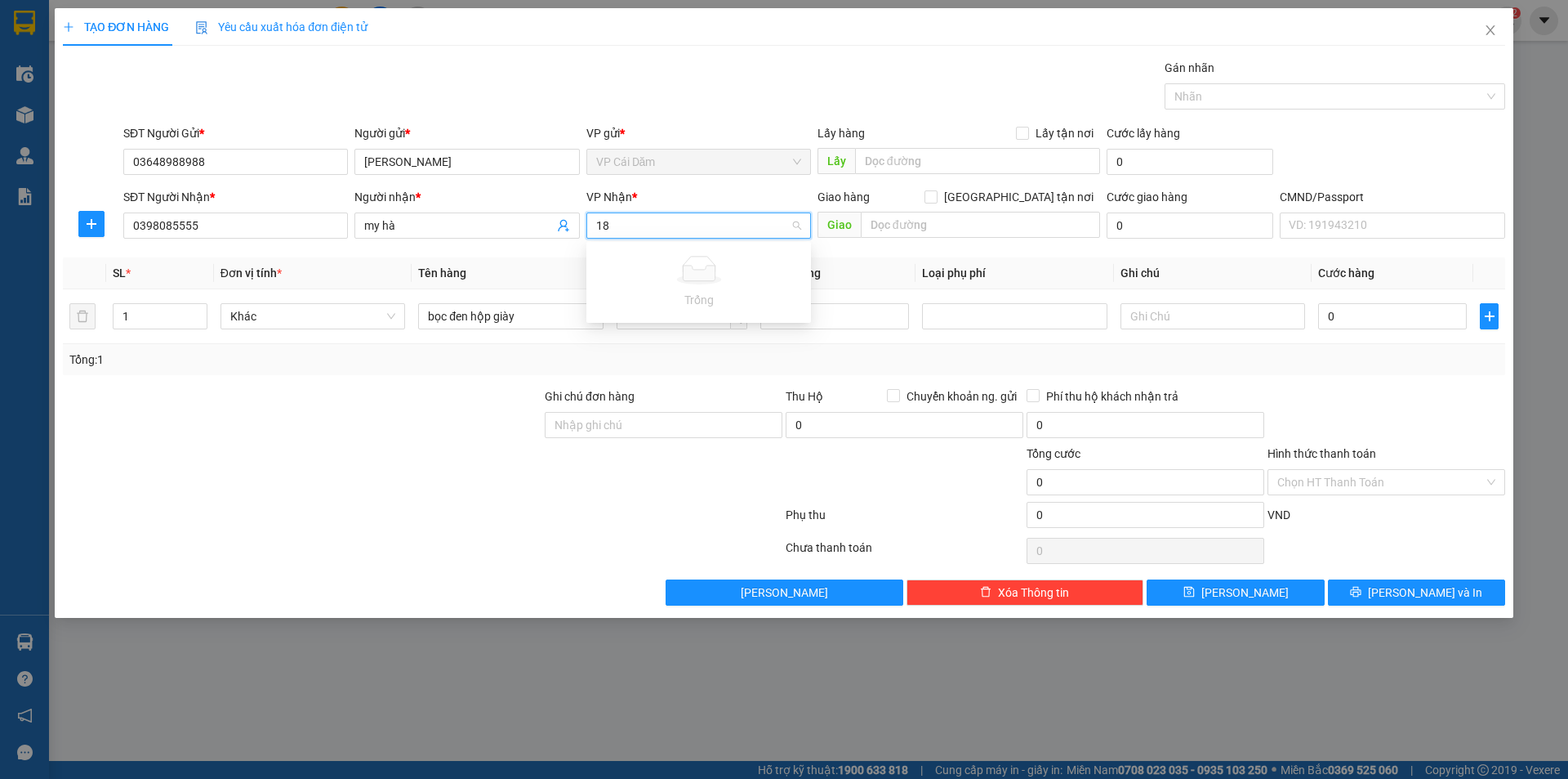
type input "180"
drag, startPoint x: 651, startPoint y: 232, endPoint x: 589, endPoint y: 228, distance: 62.1
click at [589, 228] on div "180 VD: VP [GEOGRAPHIC_DATA]" at bounding box center [698, 226] width 225 height 26
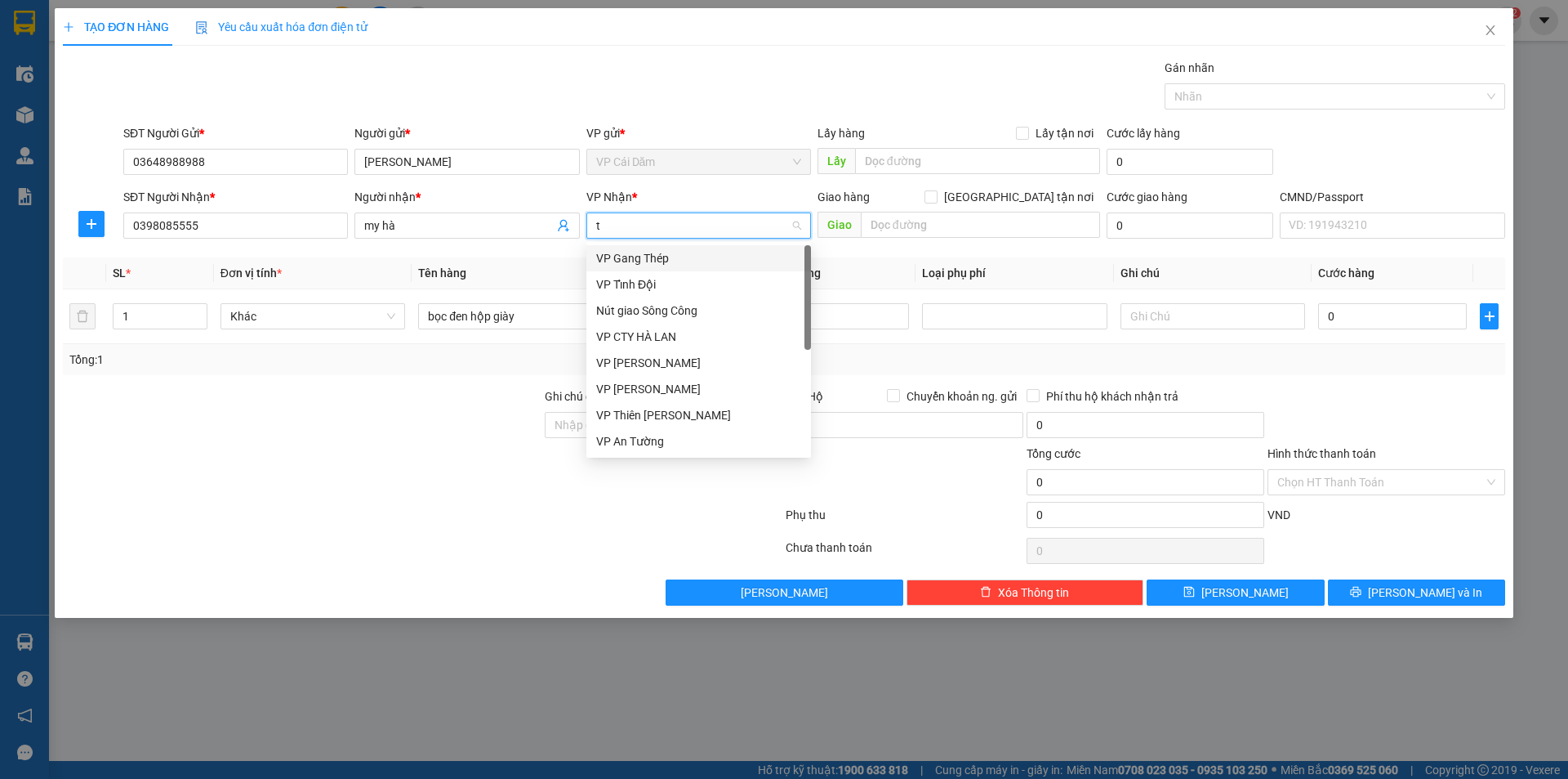
type input "tr"
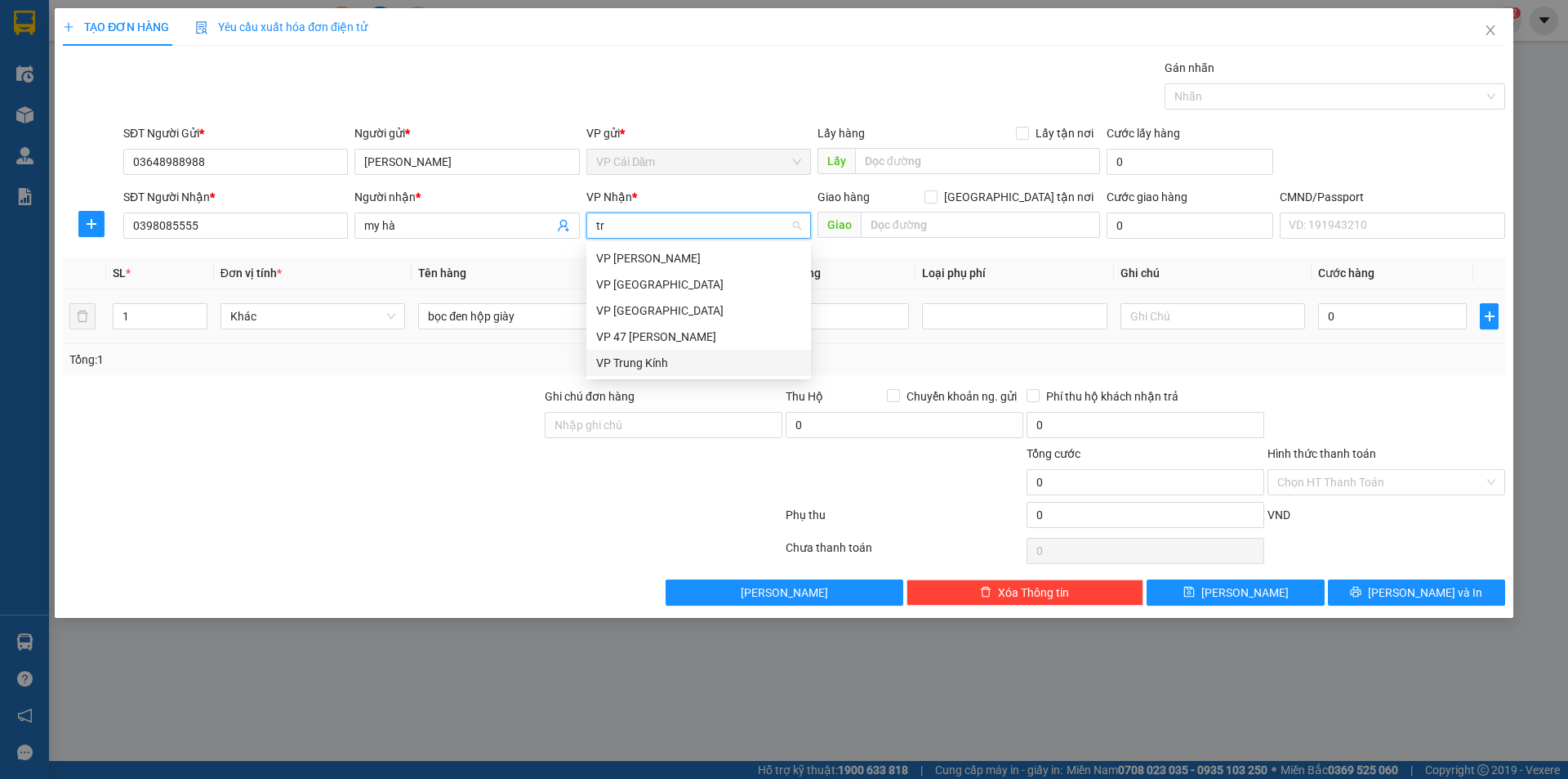
drag, startPoint x: 663, startPoint y: 359, endPoint x: 731, endPoint y: 317, distance: 79.9
click at [663, 359] on div "VP Trung Kính" at bounding box center [698, 363] width 205 height 18
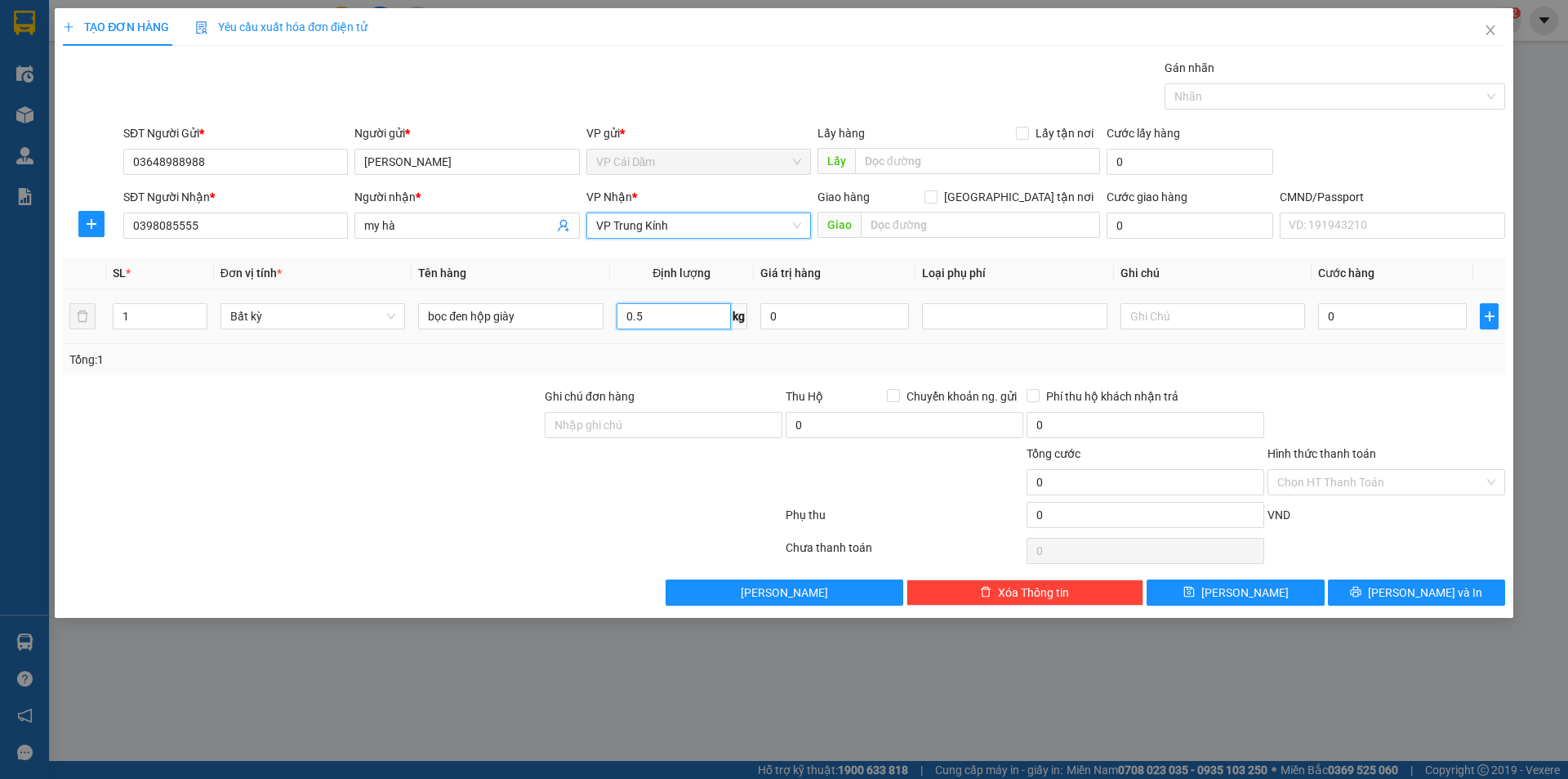
click at [689, 316] on input "0.5" at bounding box center [674, 316] width 114 height 26
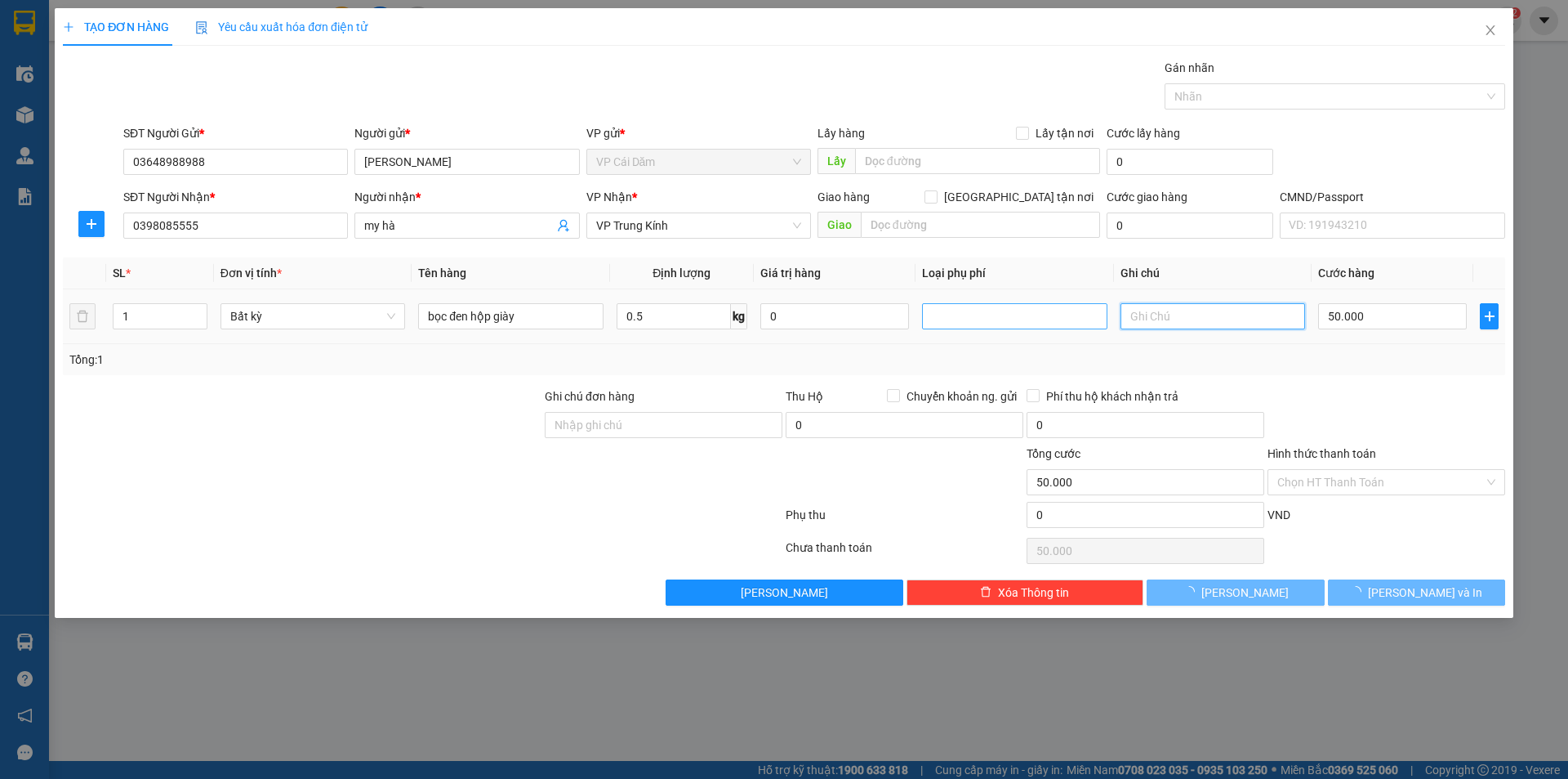
type input "50.000"
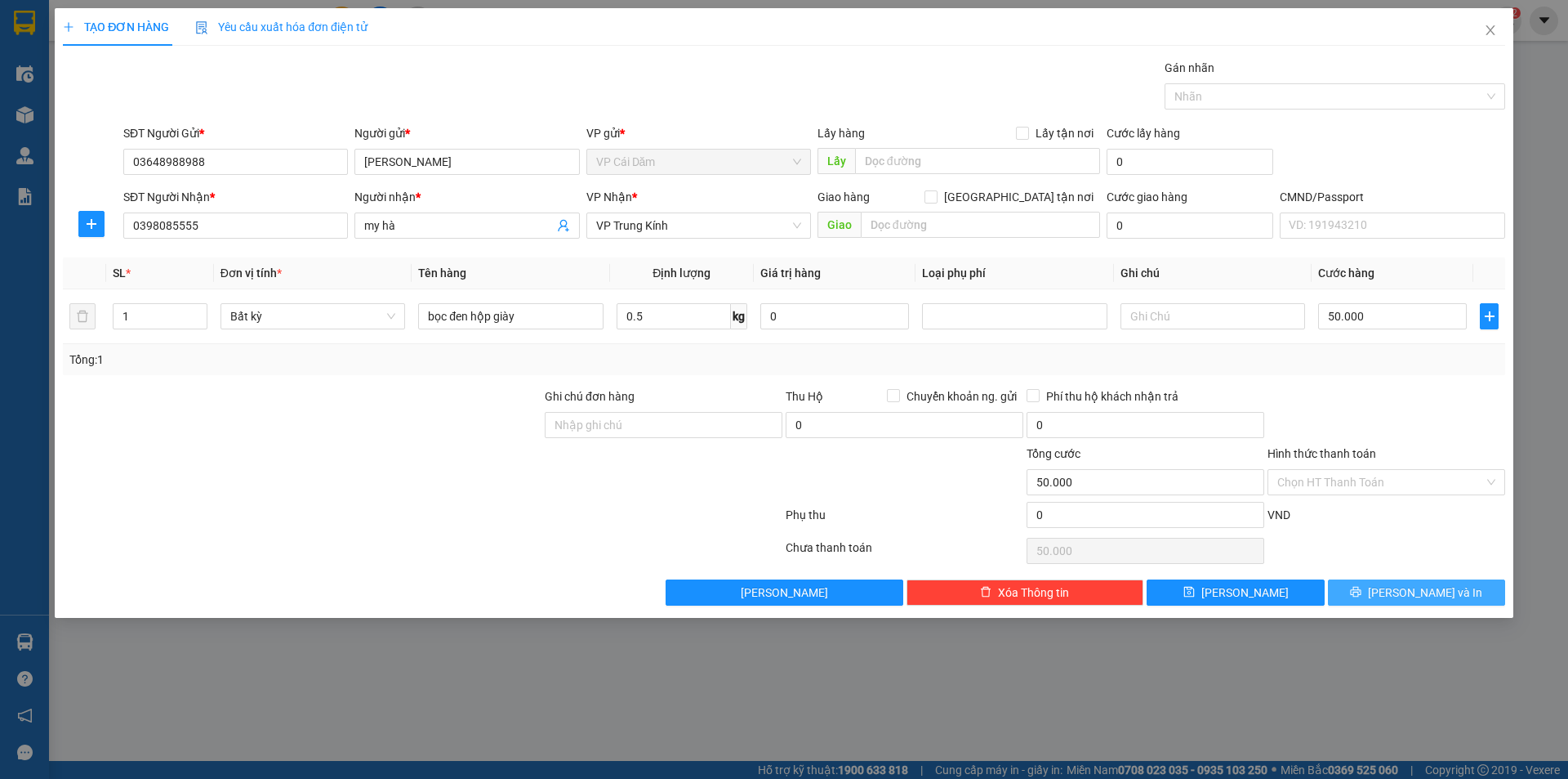
click at [1438, 593] on span "[PERSON_NAME] và In" at bounding box center [1425, 592] width 114 height 18
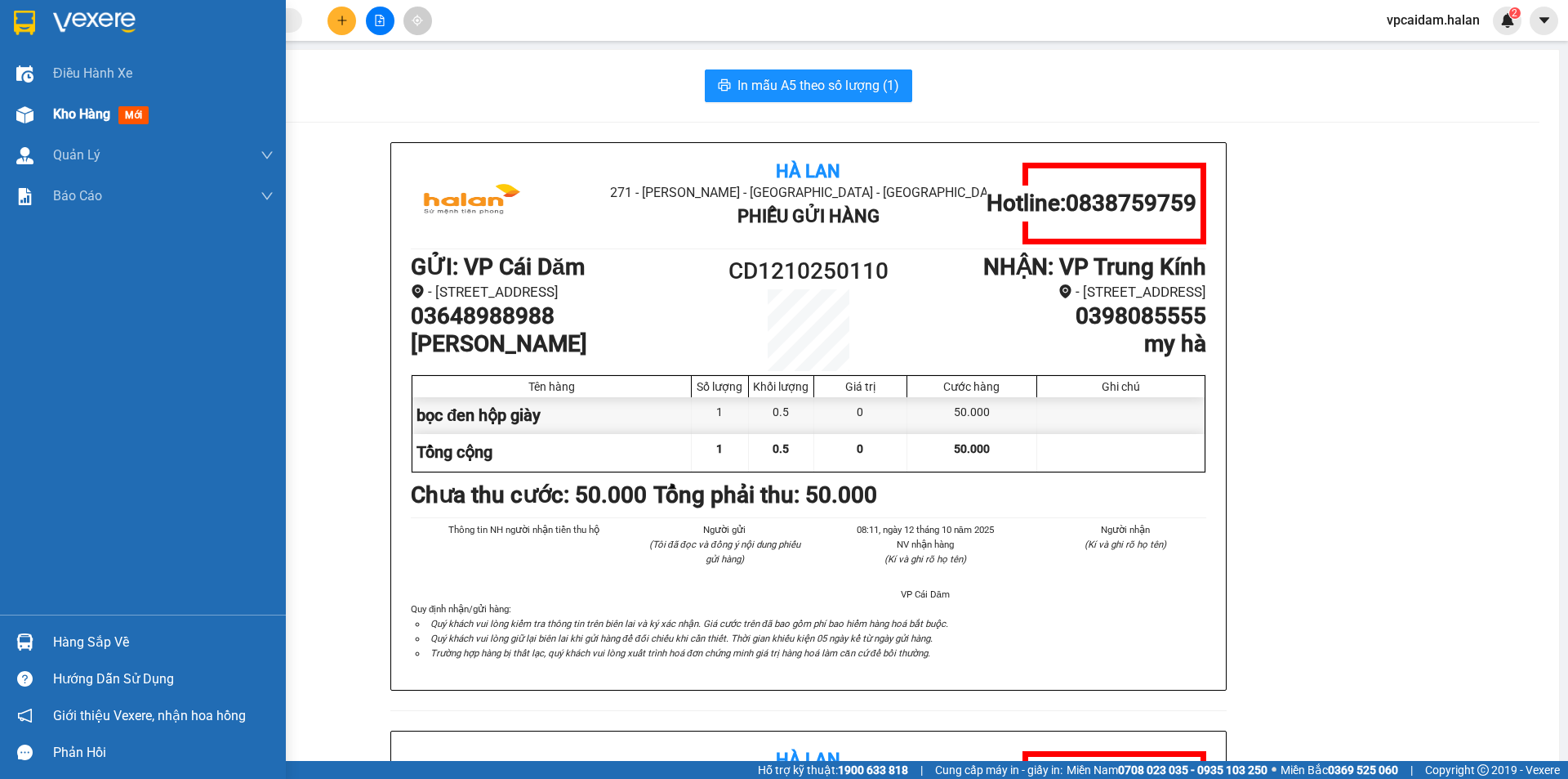
click at [36, 115] on div at bounding box center [24, 115] width 29 height 29
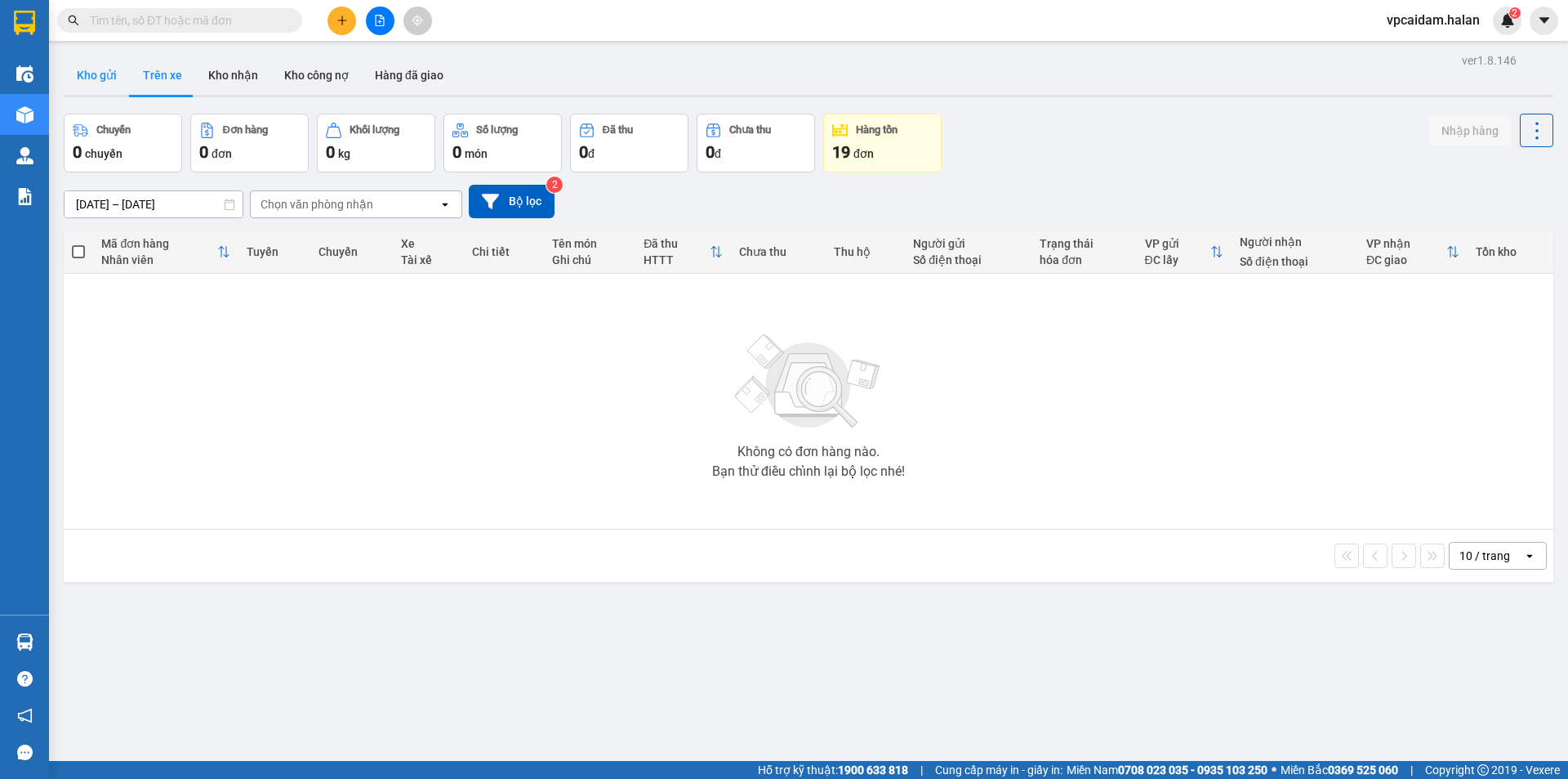
click at [107, 84] on button "Kho gửi" at bounding box center [96, 75] width 66 height 39
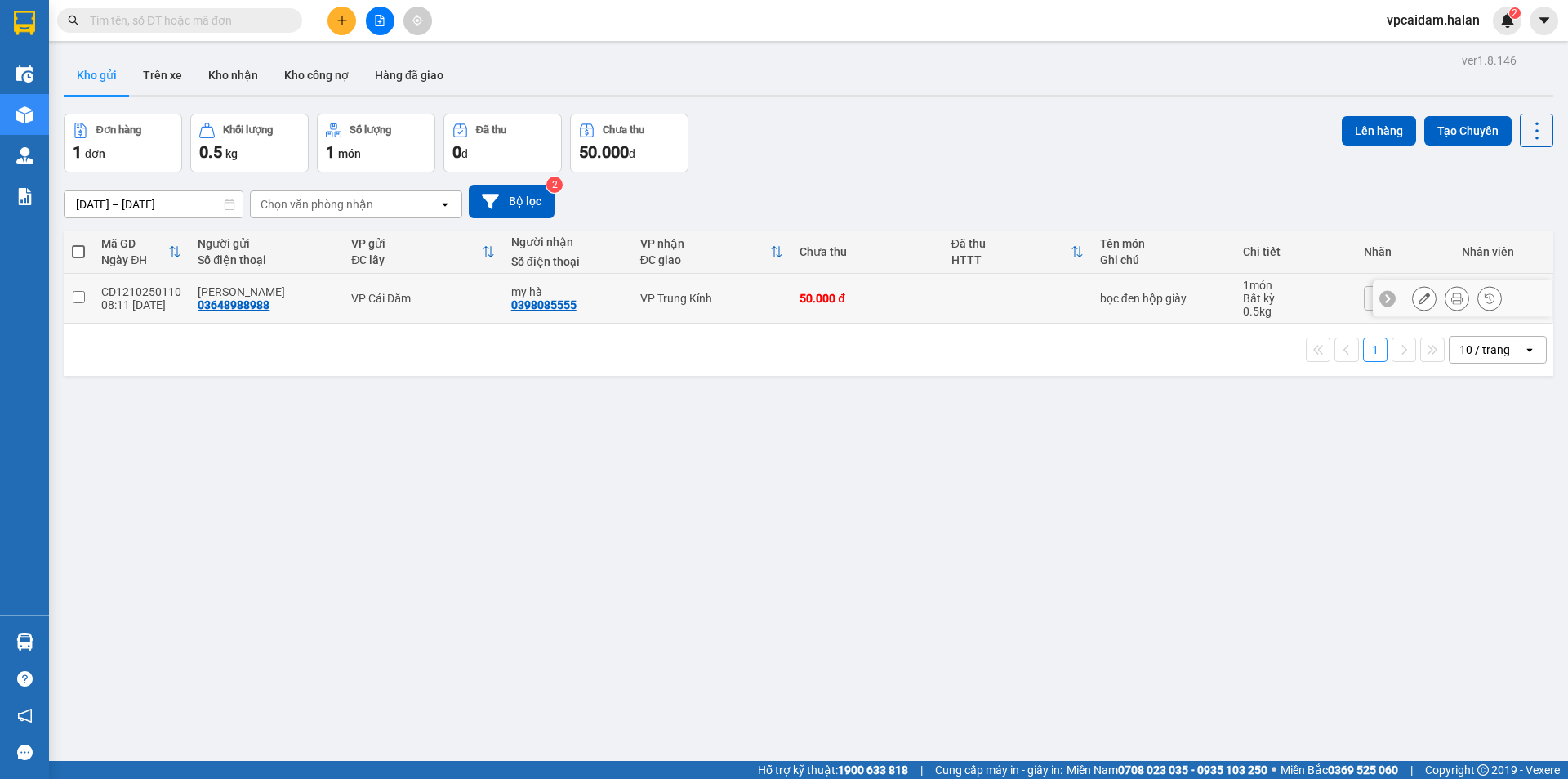
click at [1419, 301] on icon at bounding box center [1424, 298] width 11 height 11
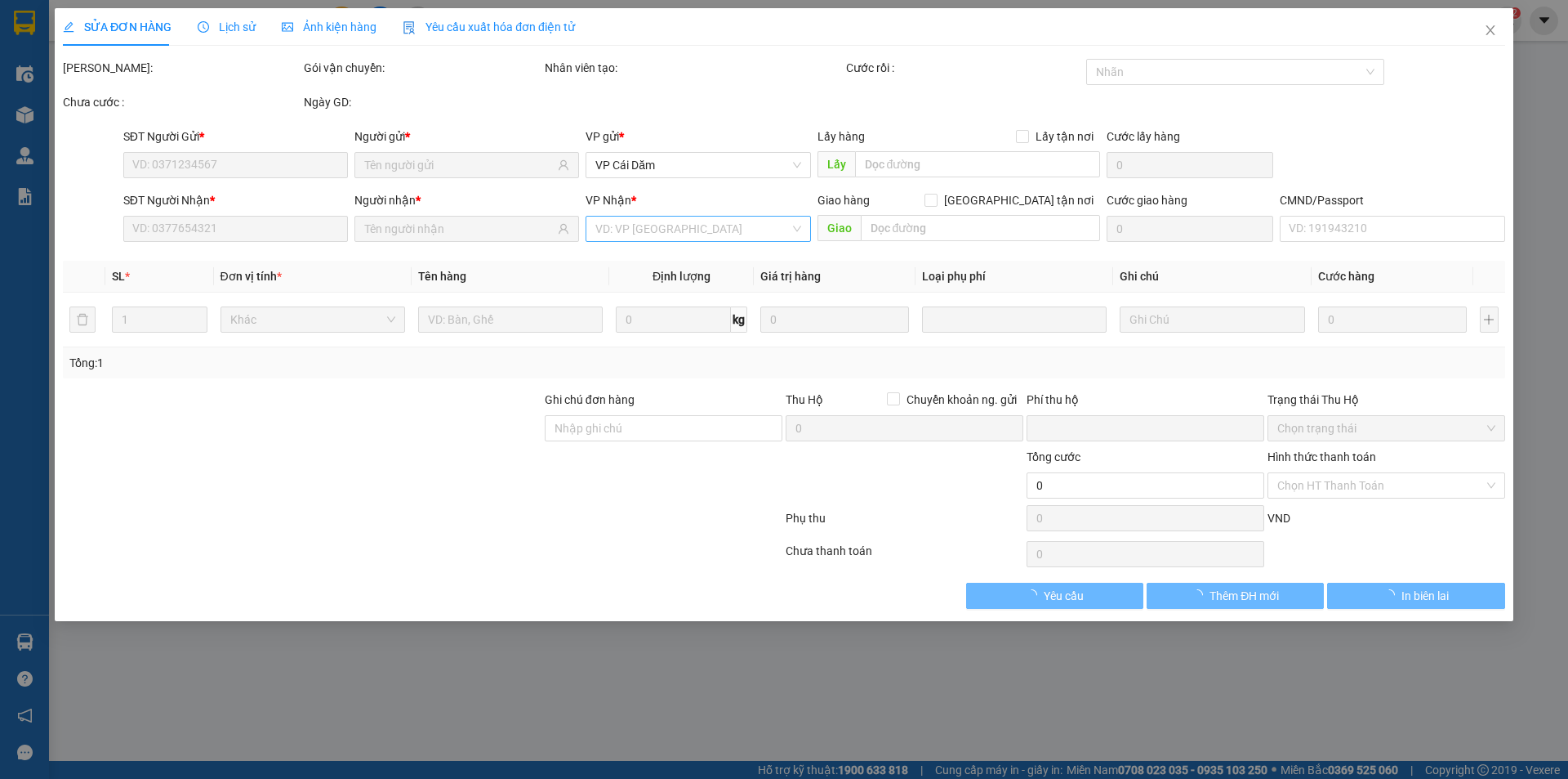
type input "03648988988"
type input "0398085555"
type input "0"
type input "50.000"
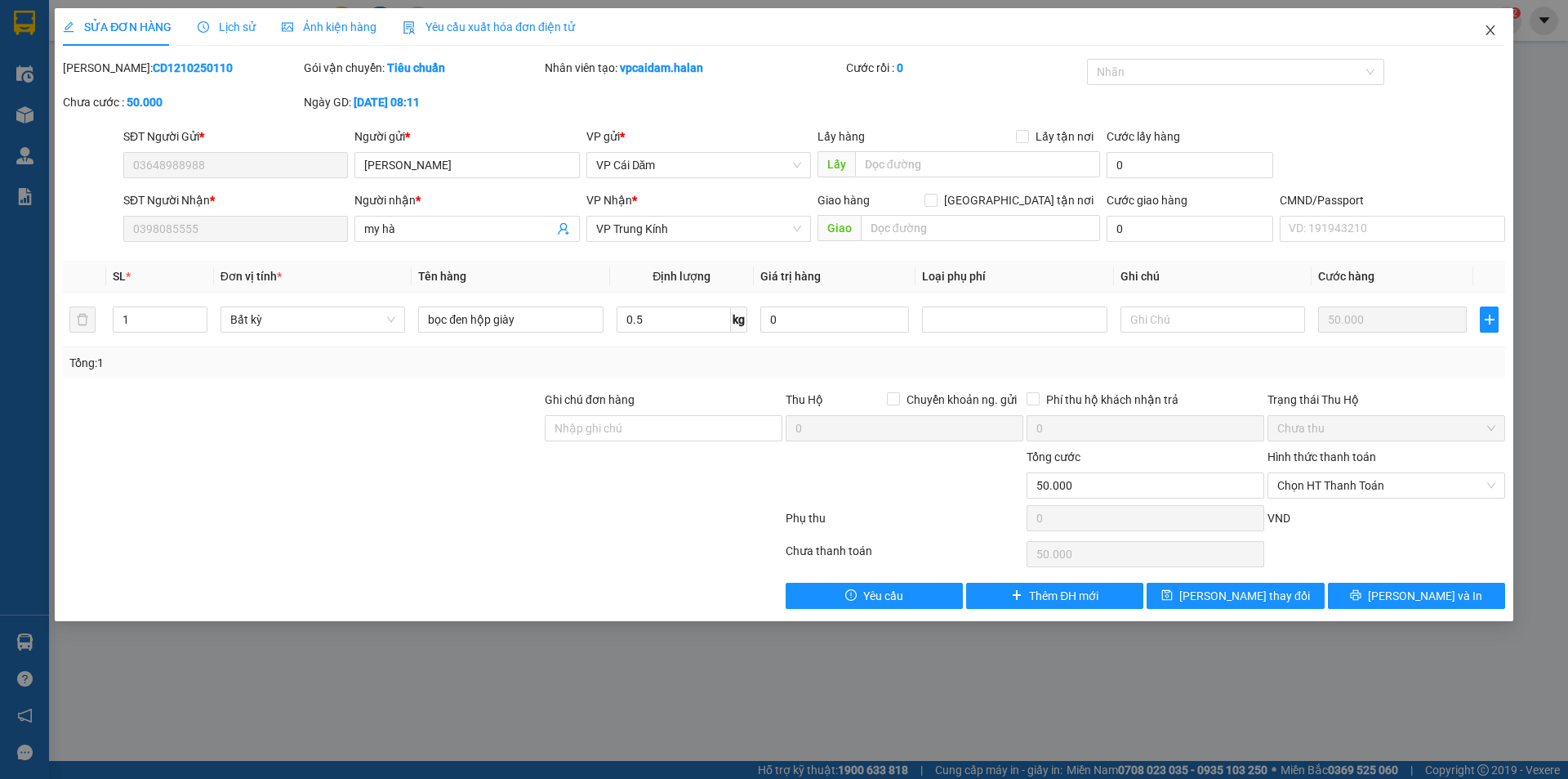
click at [1494, 25] on icon "close" at bounding box center [1490, 29] width 13 height 13
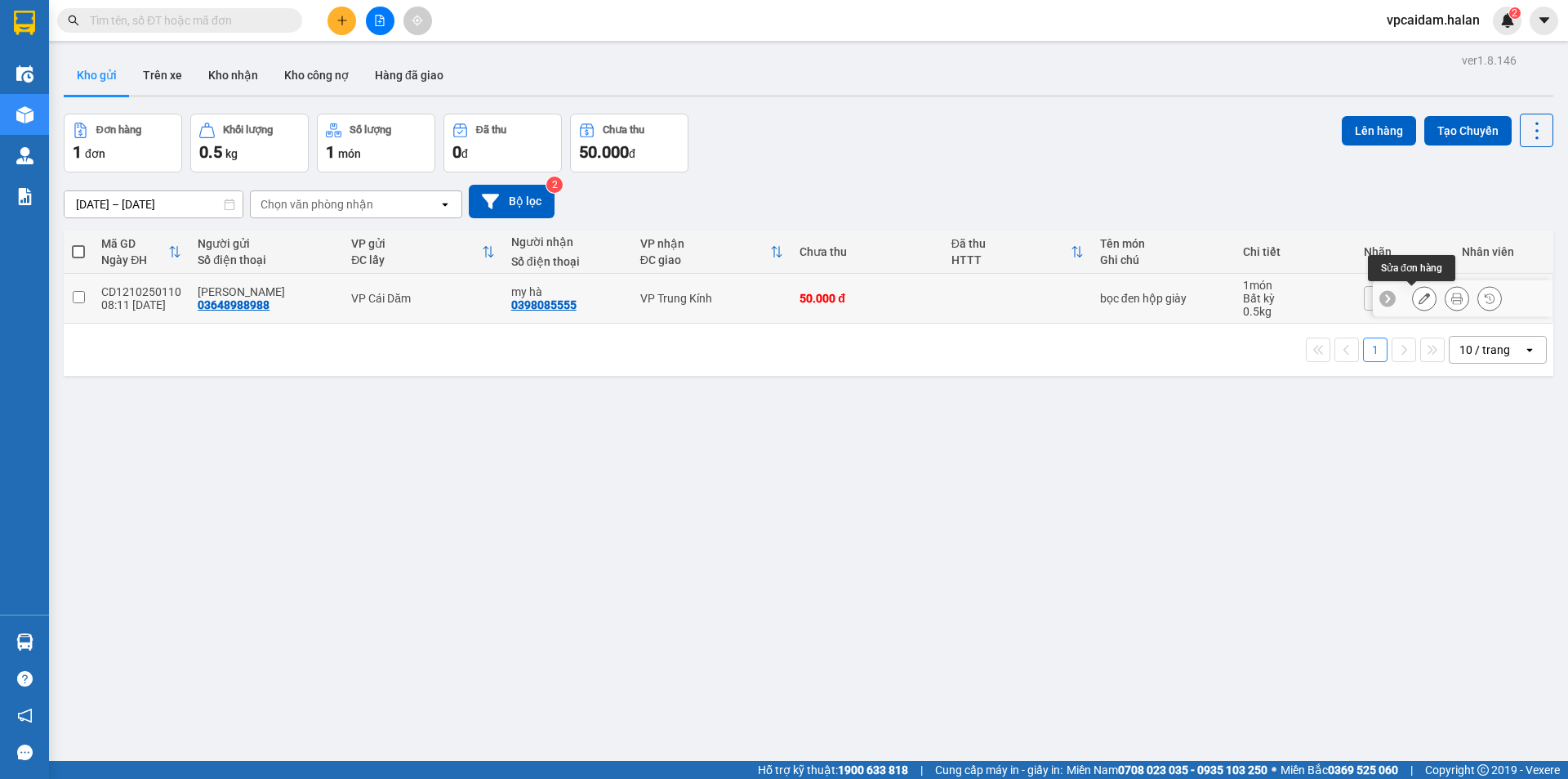
click at [1419, 298] on icon at bounding box center [1424, 298] width 11 height 11
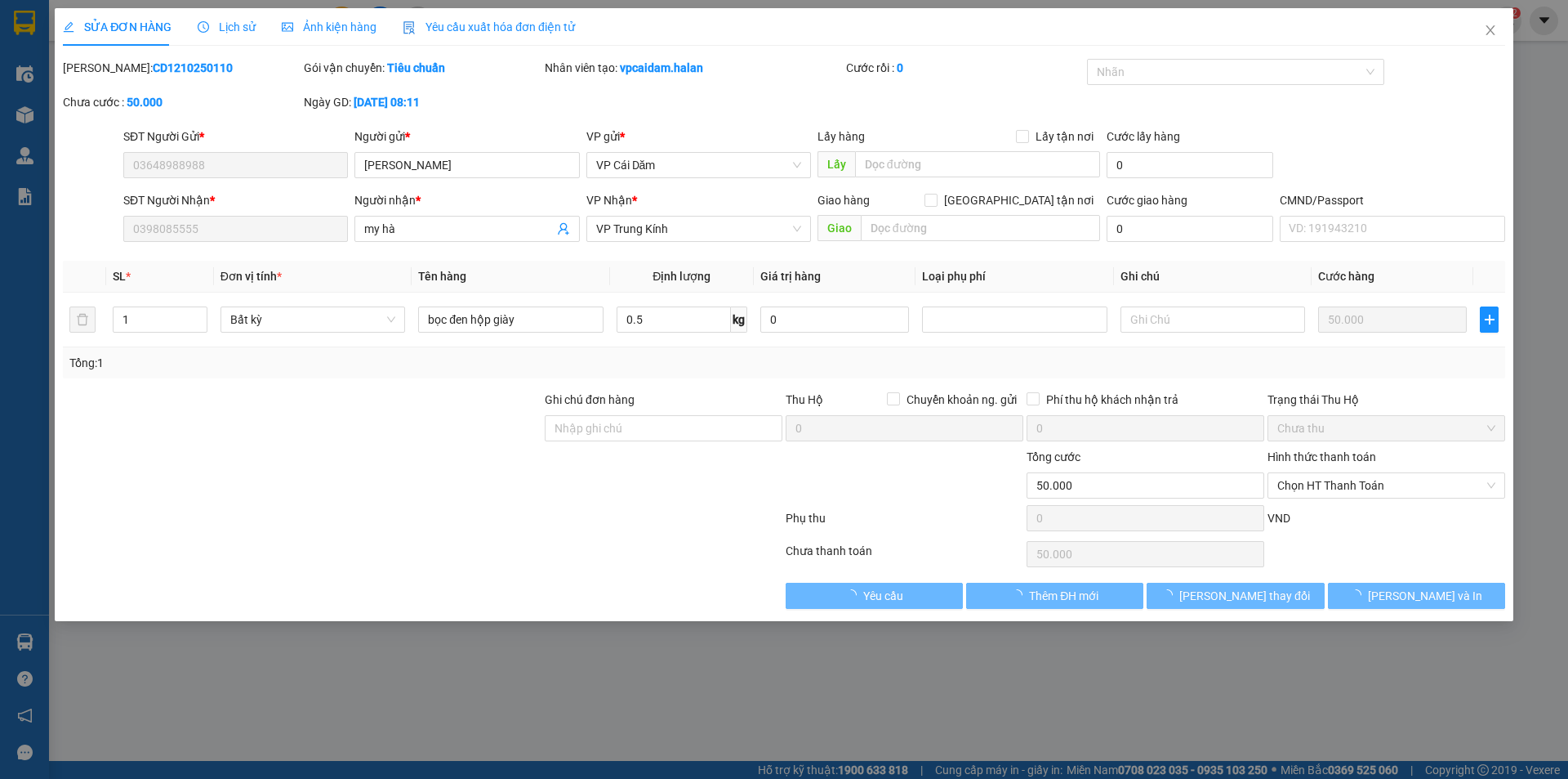
type input "03648988988"
type input "0398085555"
type input "0"
type input "50.000"
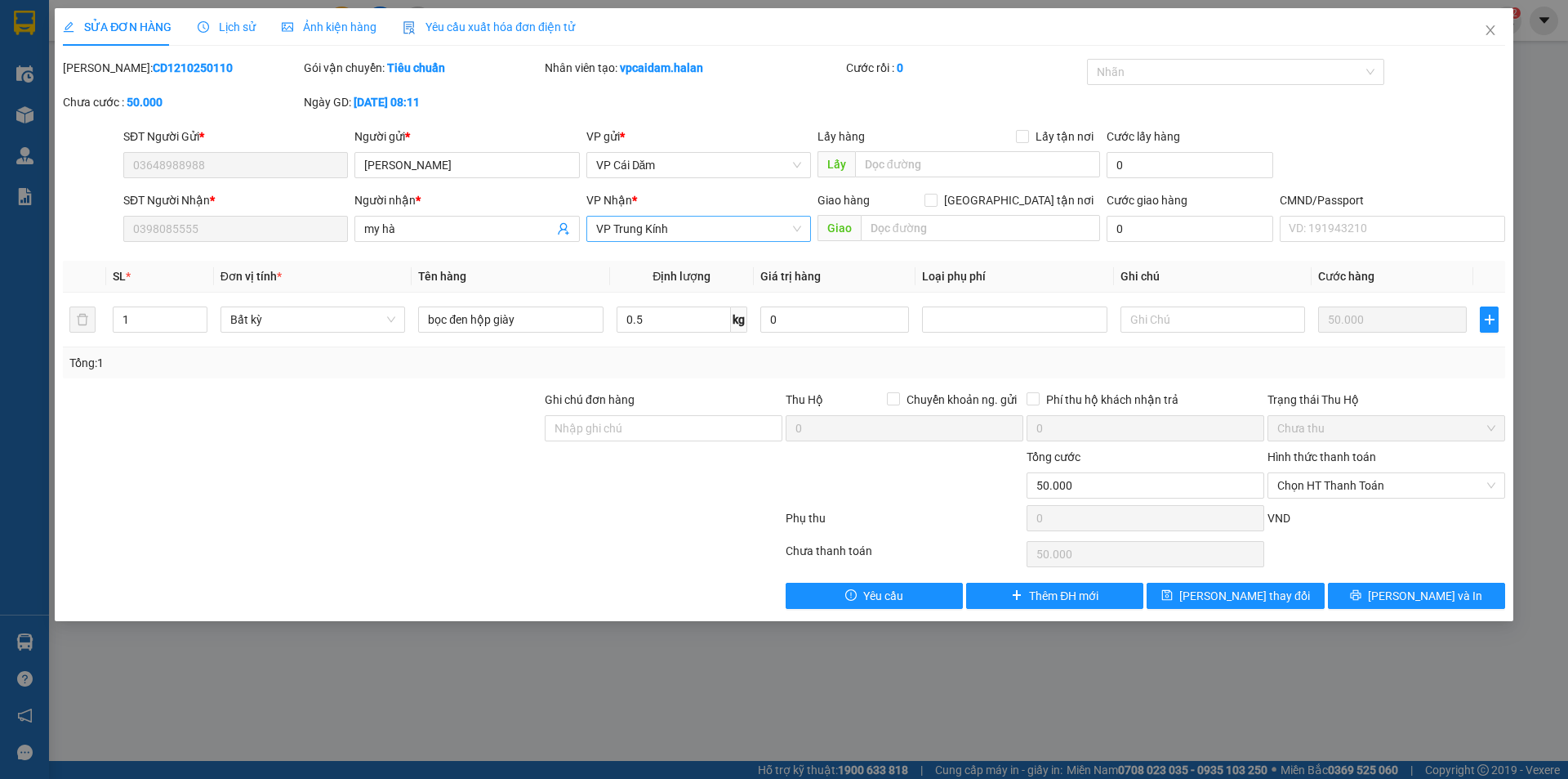
click at [751, 229] on span "VP Trung Kính" at bounding box center [698, 229] width 205 height 24
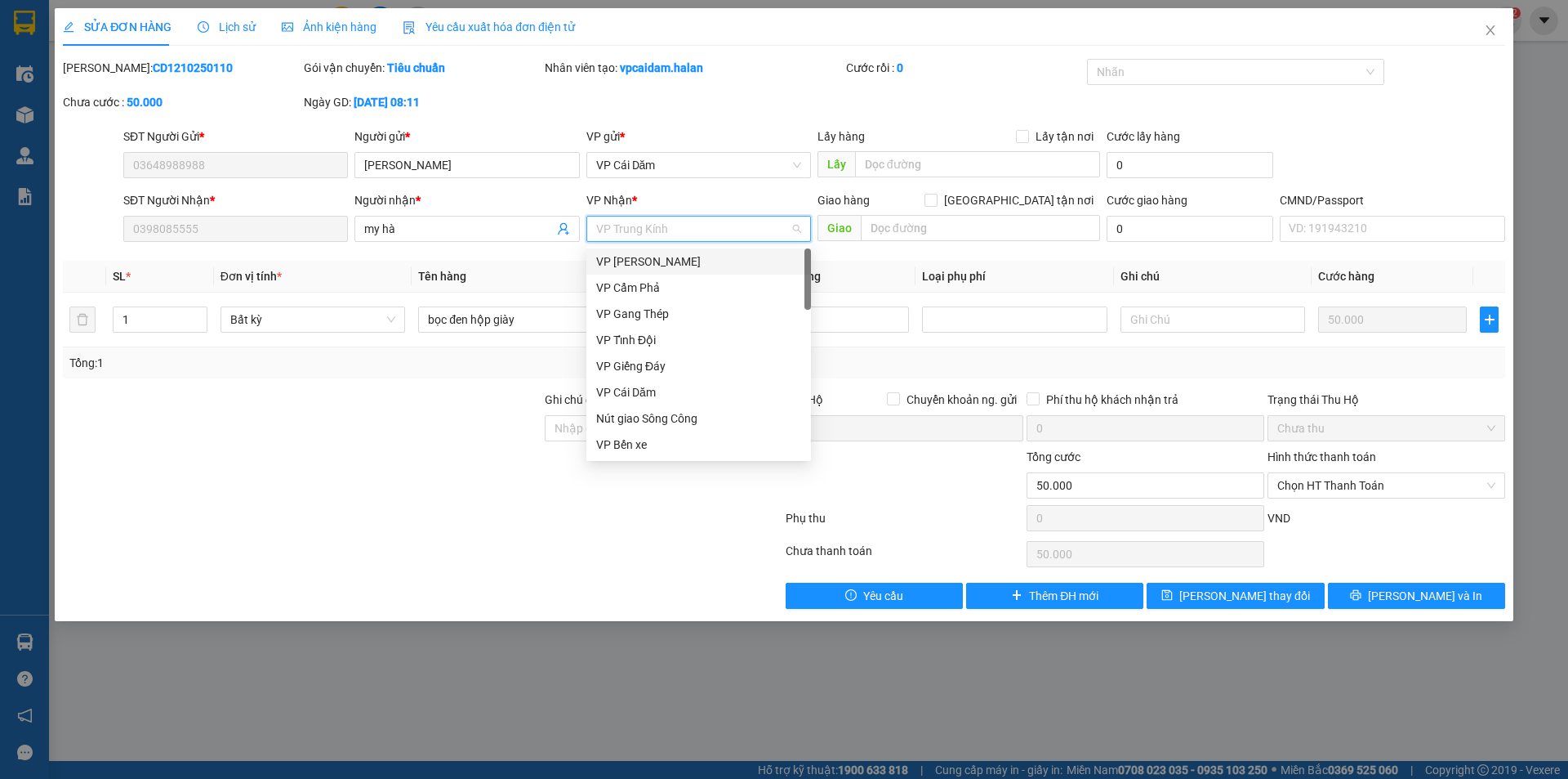
click at [650, 262] on div "VP [PERSON_NAME]" at bounding box center [698, 261] width 205 height 18
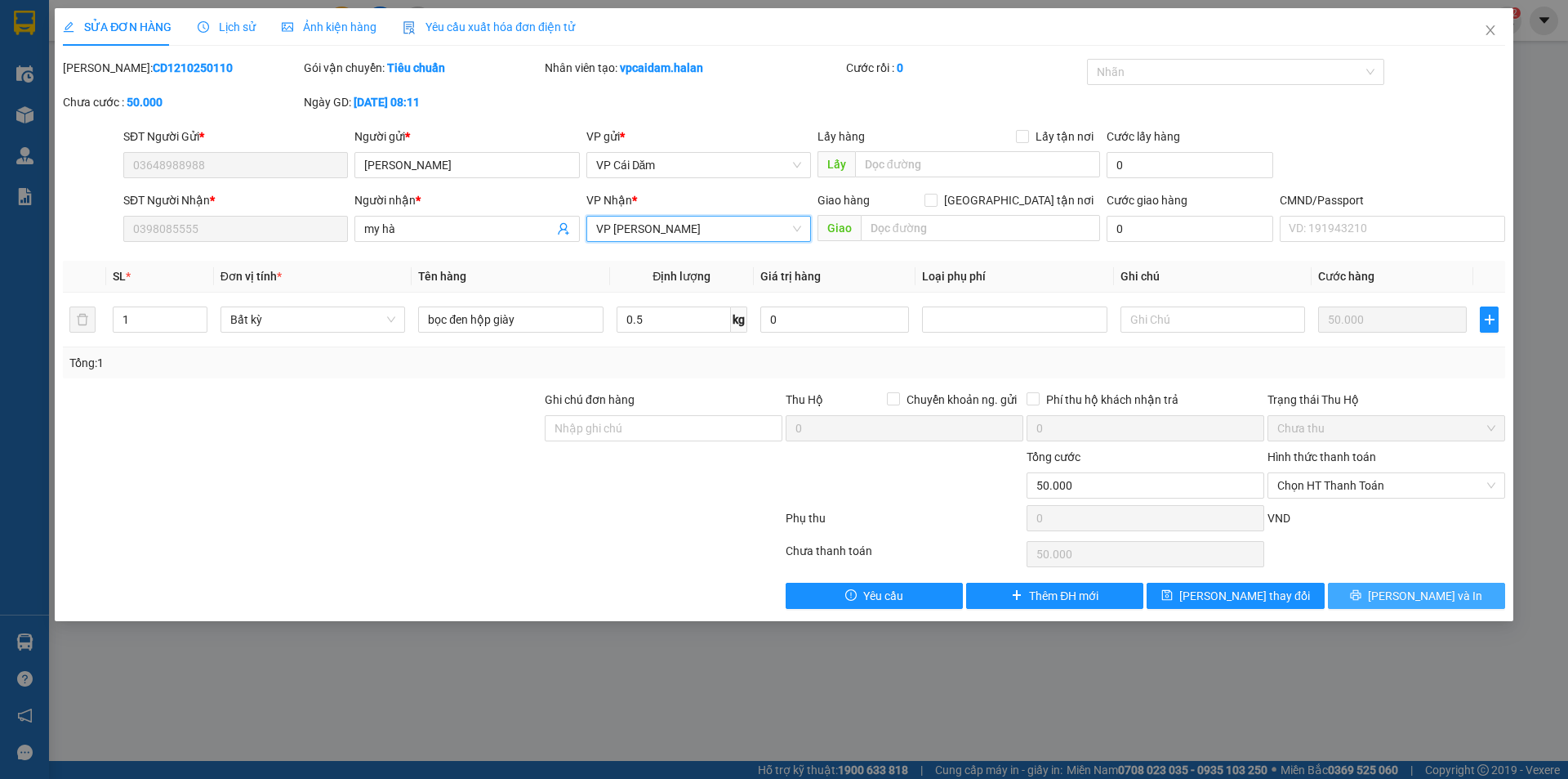
click at [1400, 602] on button "[PERSON_NAME] và In" at bounding box center [1416, 595] width 177 height 26
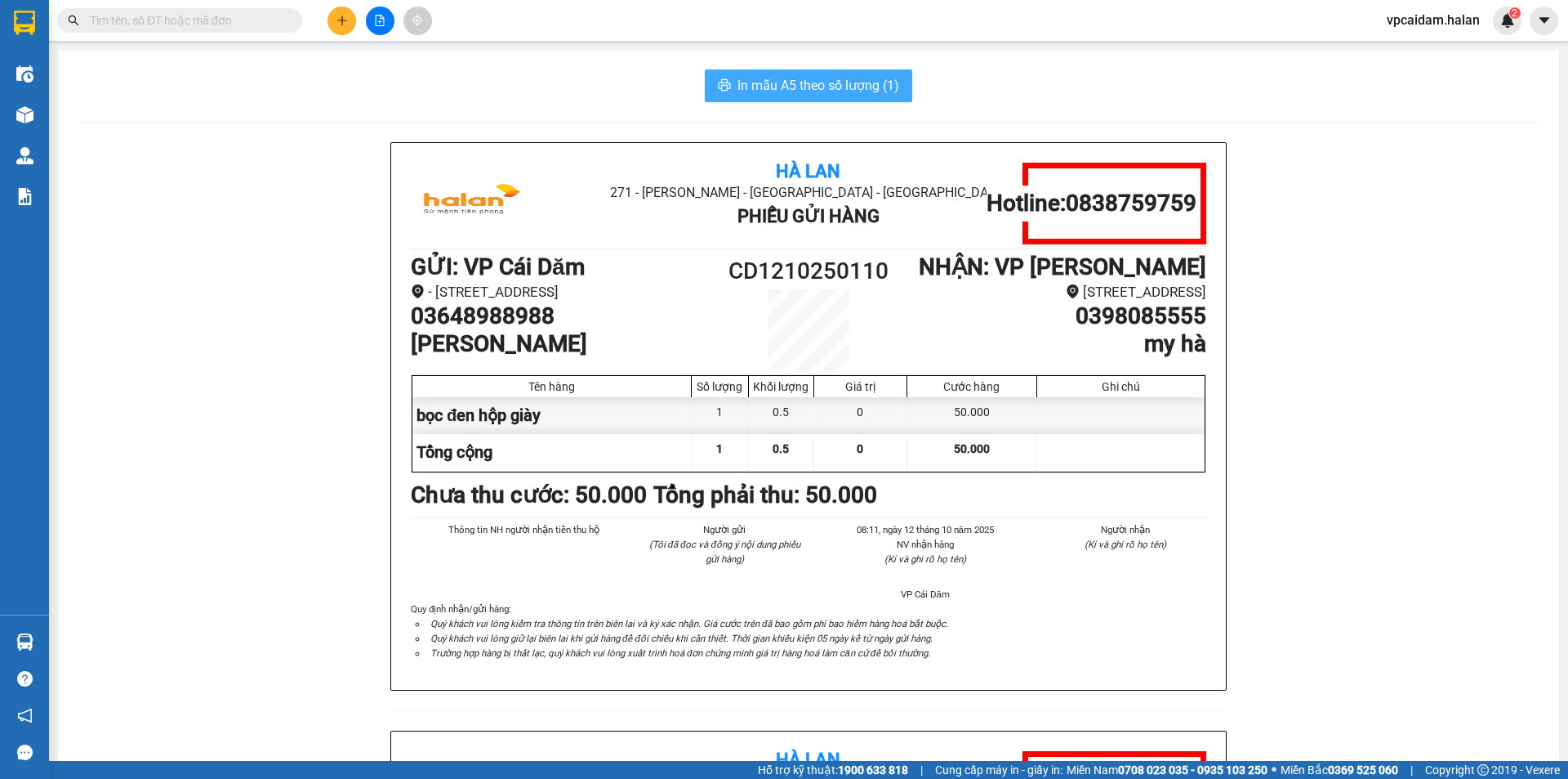
click at [801, 91] on span "In mẫu A5 theo số lượng (1)" at bounding box center [818, 86] width 161 height 21
click at [21, 106] on img at bounding box center [25, 115] width 17 height 17
